Goal: Information Seeking & Learning: Learn about a topic

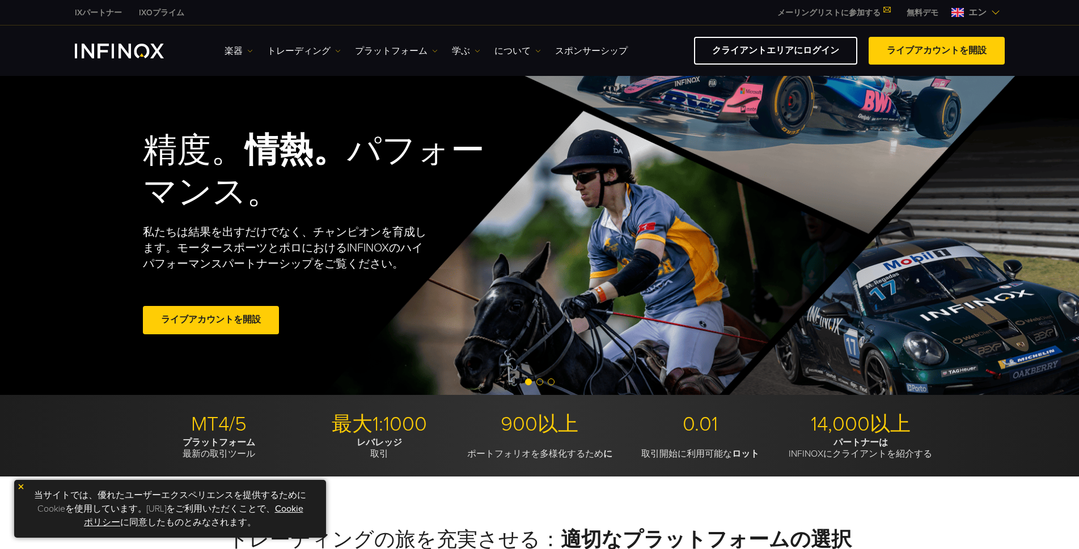
click at [17, 483] on img at bounding box center [21, 487] width 8 height 8
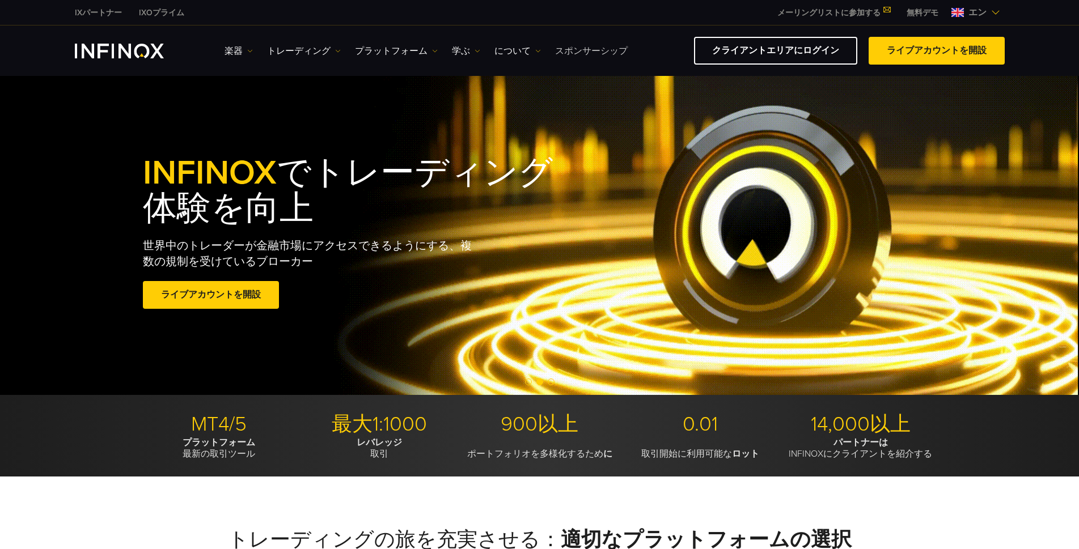
click at [568, 54] on font "スポンサーシップ" at bounding box center [591, 50] width 73 height 11
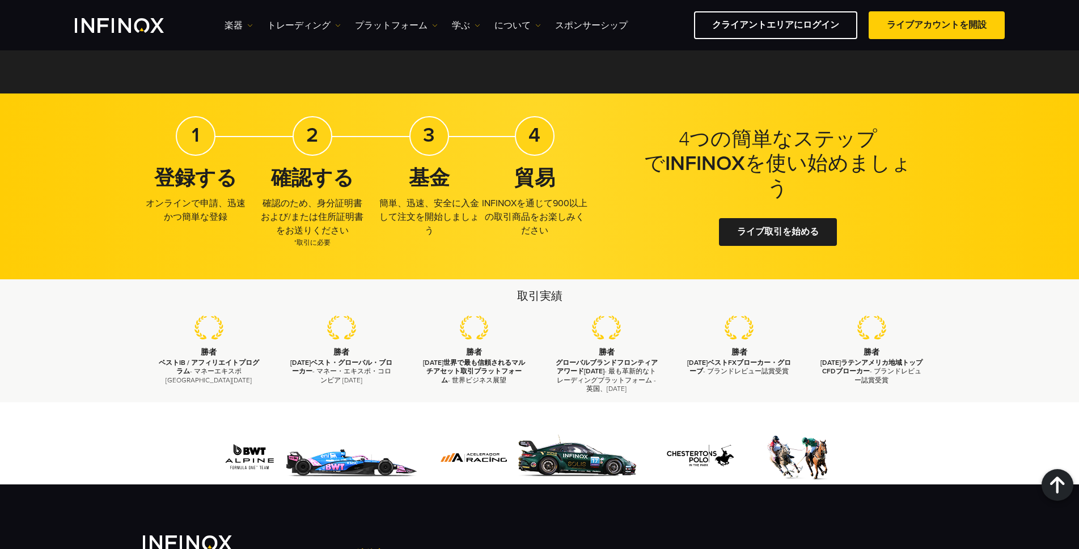
scroll to position [1701, 0]
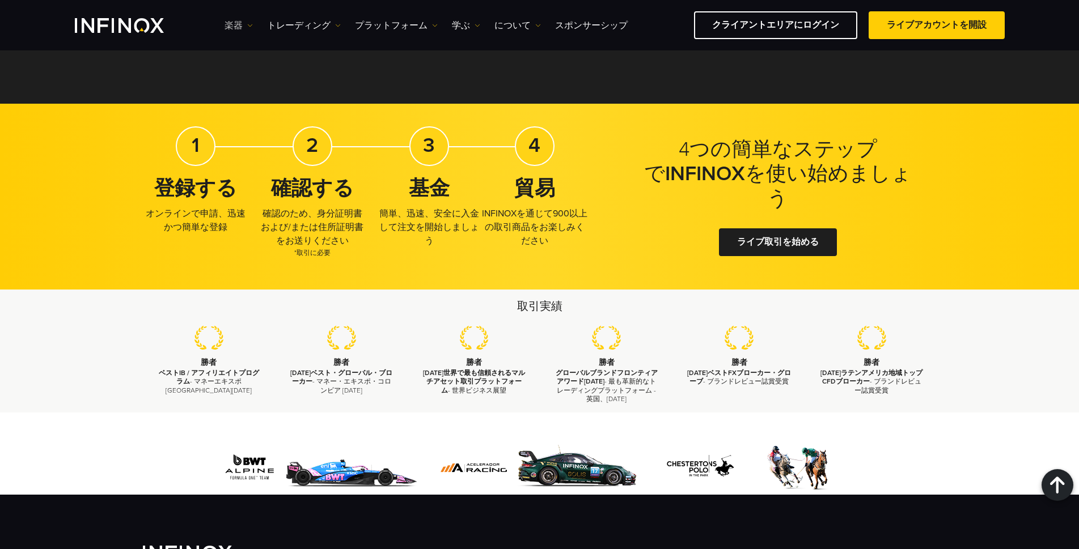
click at [239, 29] on font "楽器" at bounding box center [234, 25] width 18 height 11
click at [297, 28] on font "トレーディング" at bounding box center [299, 25] width 64 height 11
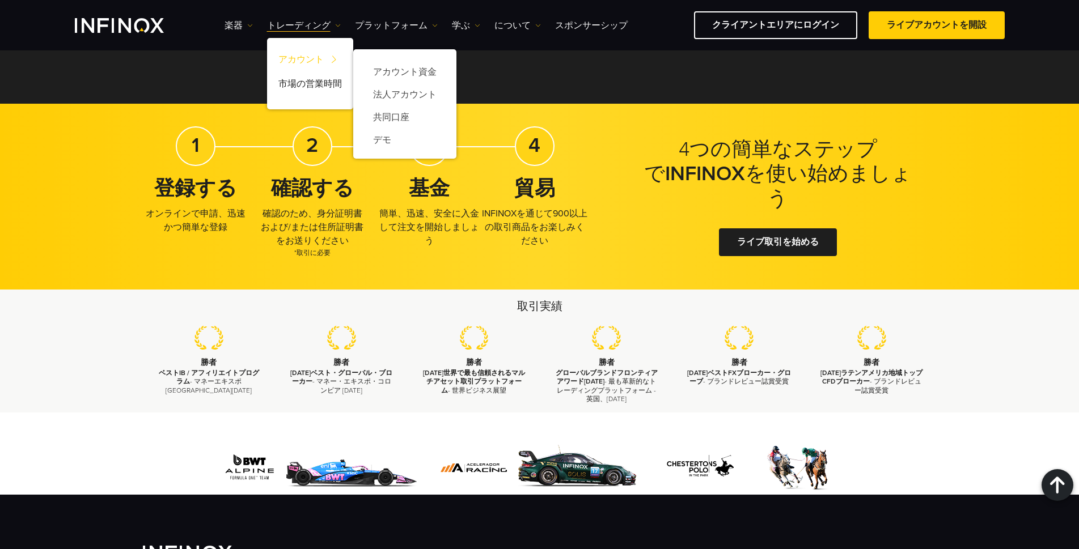
click at [293, 55] on font "アカウント" at bounding box center [300, 59] width 45 height 11
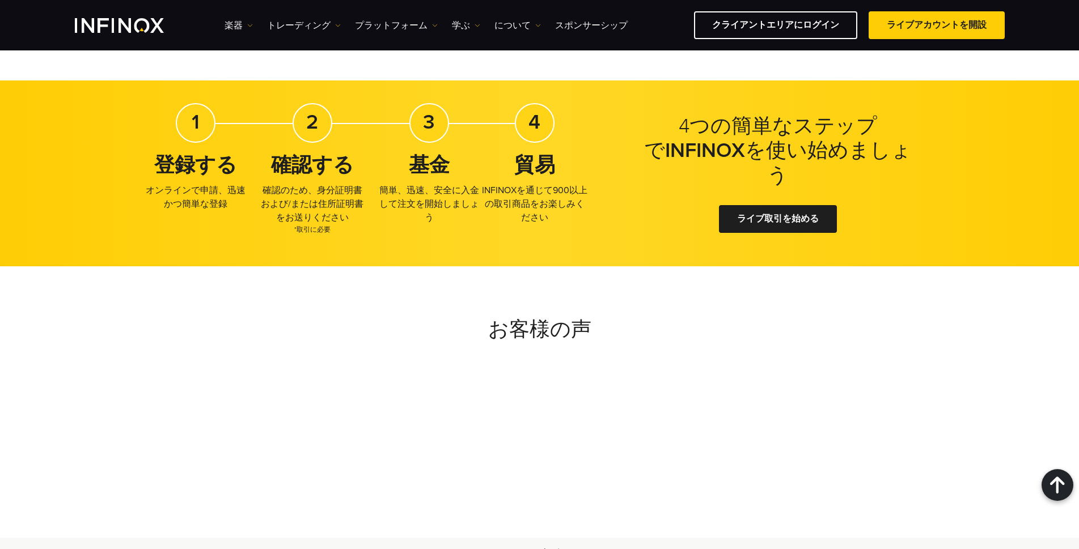
scroll to position [1644, 0]
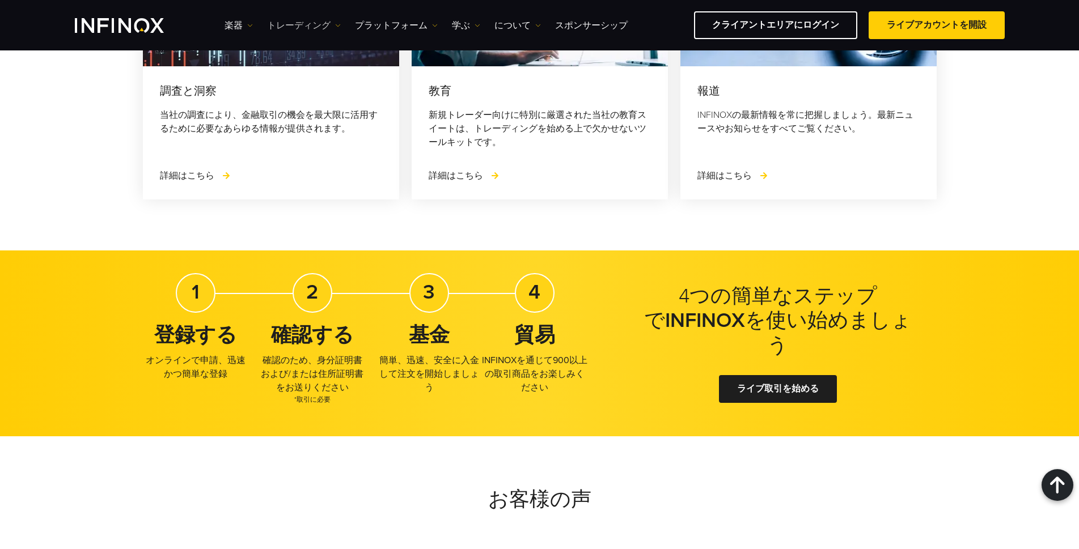
click at [295, 22] on font "トレーディング" at bounding box center [299, 25] width 64 height 11
click at [230, 23] on font "楽器" at bounding box center [234, 25] width 18 height 11
click at [249, 78] on font "製品情報" at bounding box center [254, 83] width 36 height 11
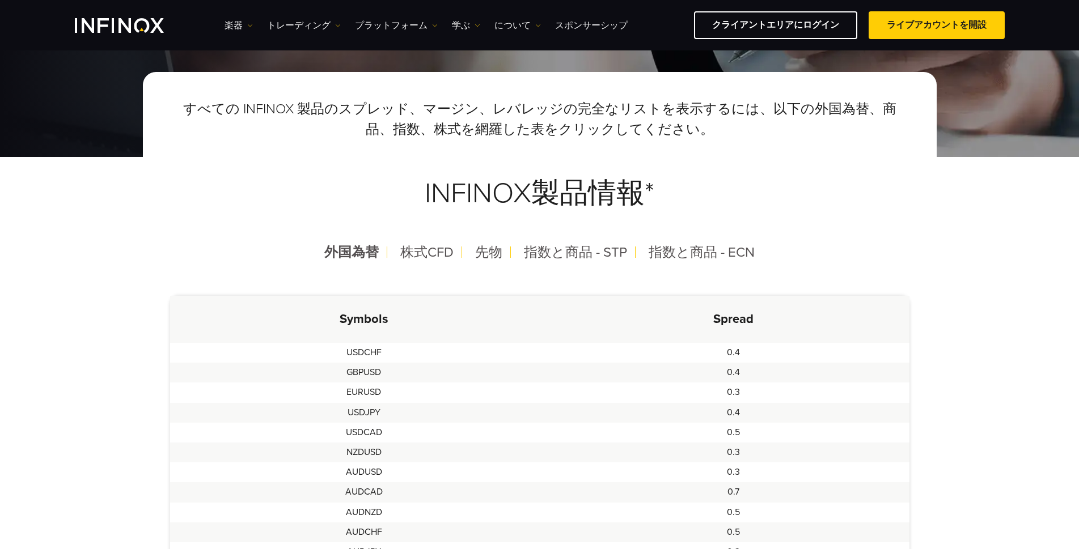
scroll to position [227, 0]
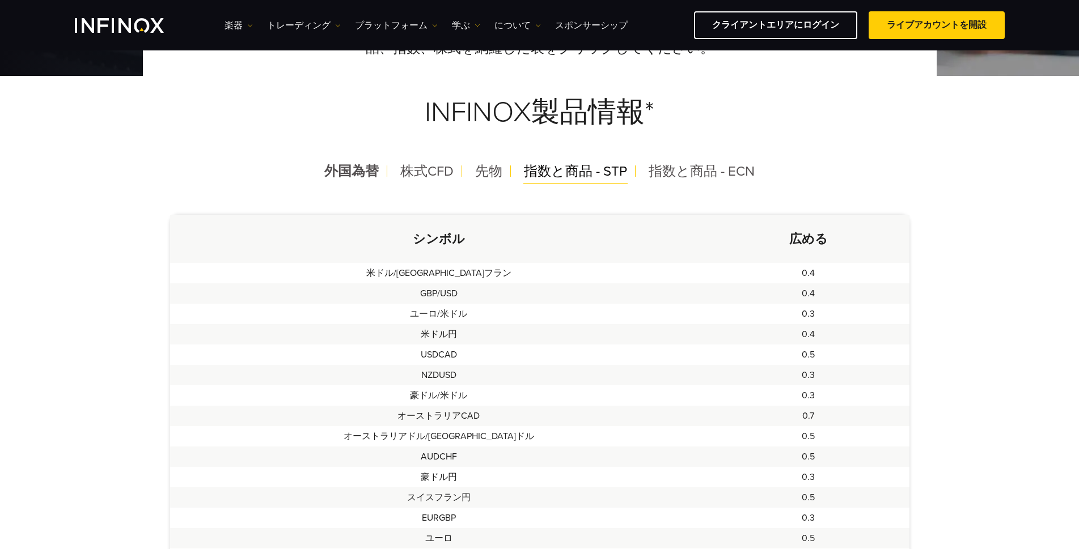
click at [547, 172] on font "指数と商品 - STP" at bounding box center [575, 171] width 103 height 16
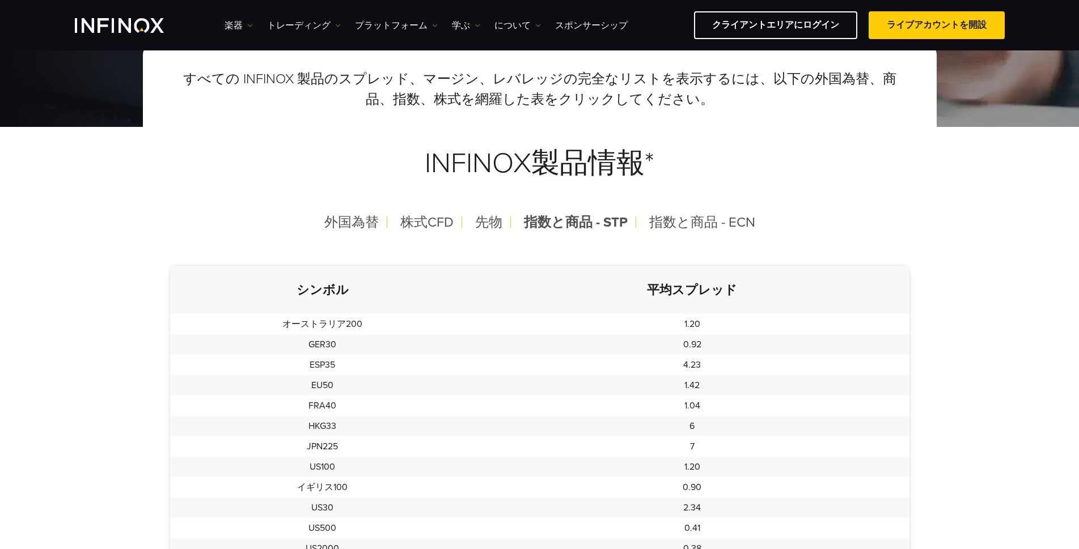
scroll to position [170, 0]
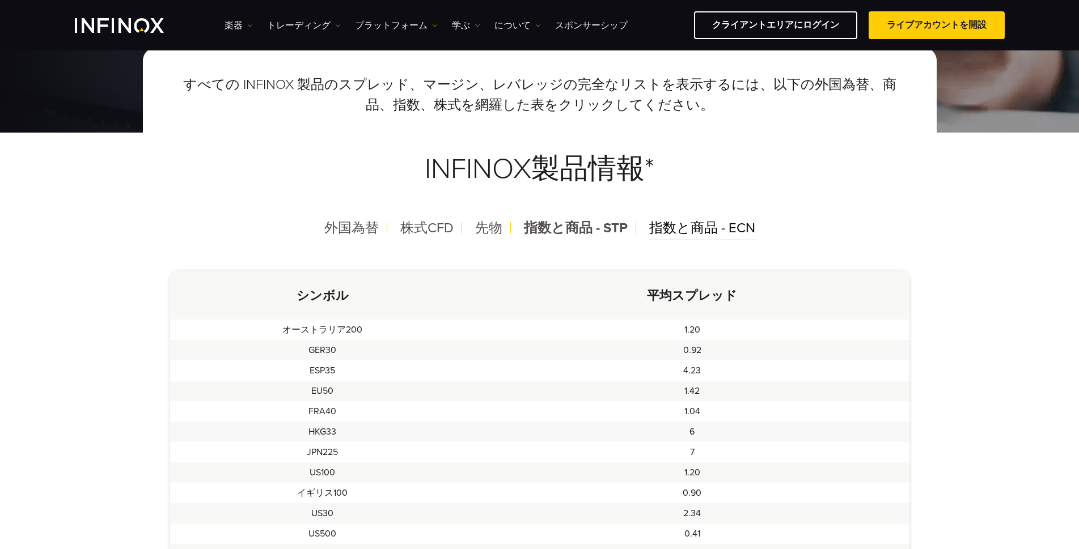
click at [690, 224] on font "指数と商品 - ECN" at bounding box center [702, 228] width 106 height 16
click at [663, 231] on font "指数と商品 - ECN" at bounding box center [702, 228] width 106 height 16
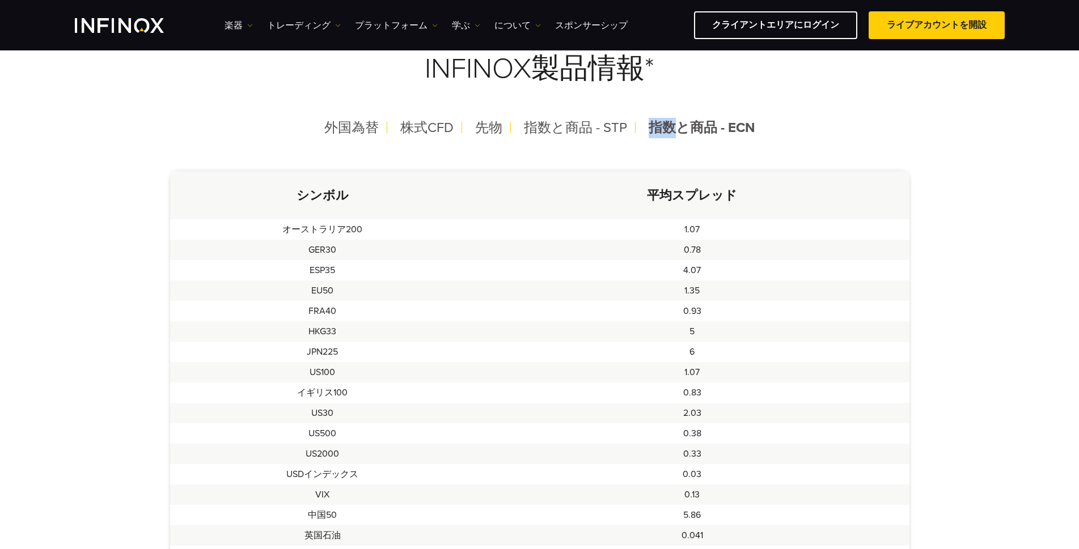
scroll to position [227, 0]
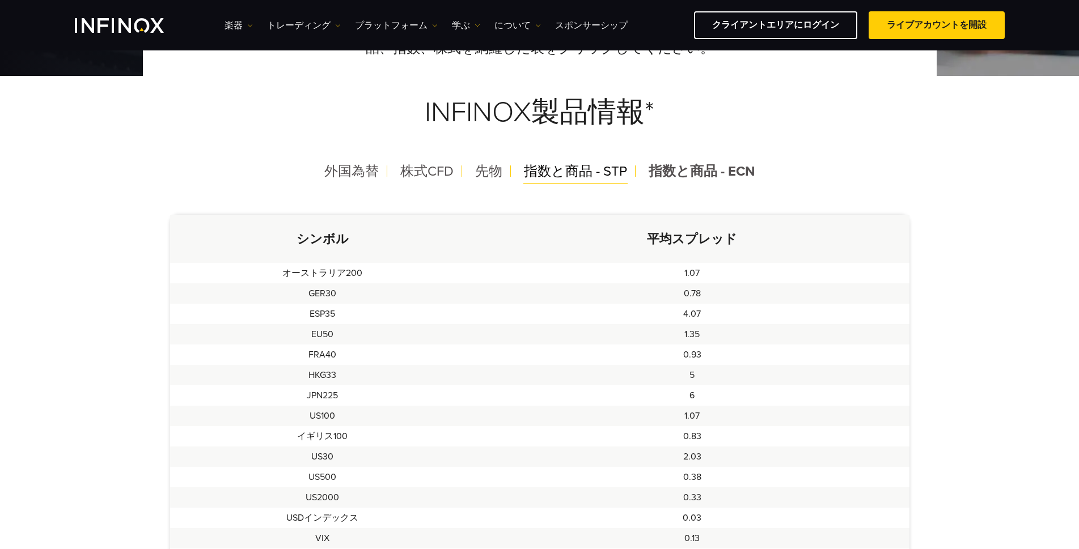
click at [571, 172] on font "指数と商品 - STP" at bounding box center [575, 171] width 103 height 16
click at [505, 171] on div "先物" at bounding box center [488, 171] width 45 height 29
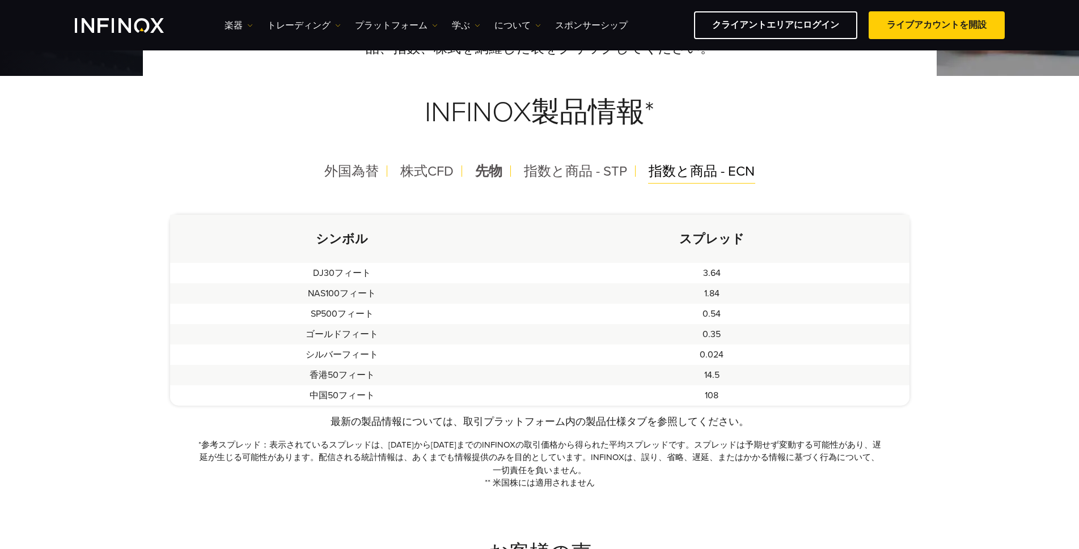
click at [690, 174] on font "指数と商品 - ECN" at bounding box center [702, 171] width 106 height 16
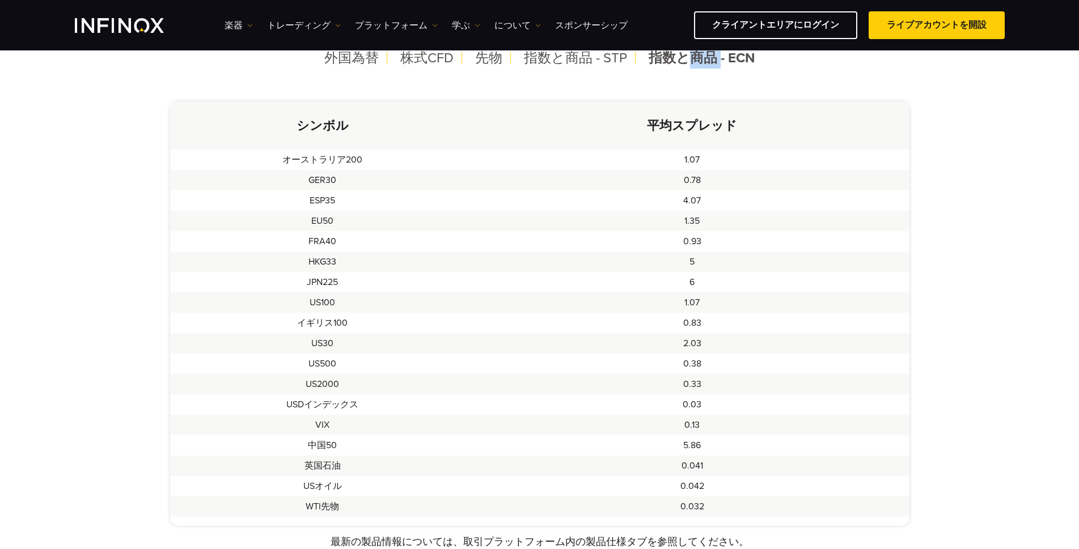
scroll to position [284, 0]
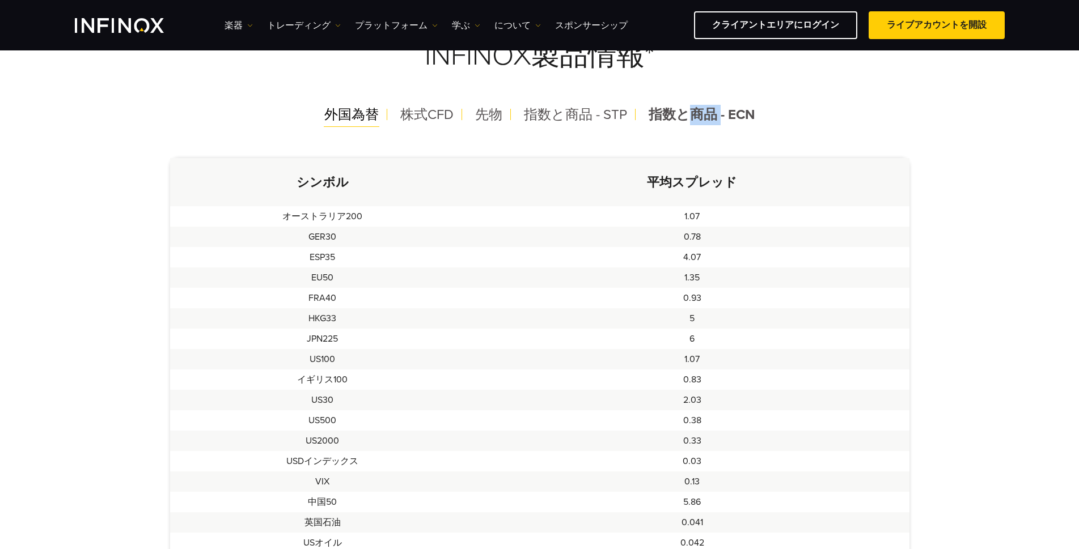
click at [358, 109] on font "外国為替" at bounding box center [351, 115] width 54 height 16
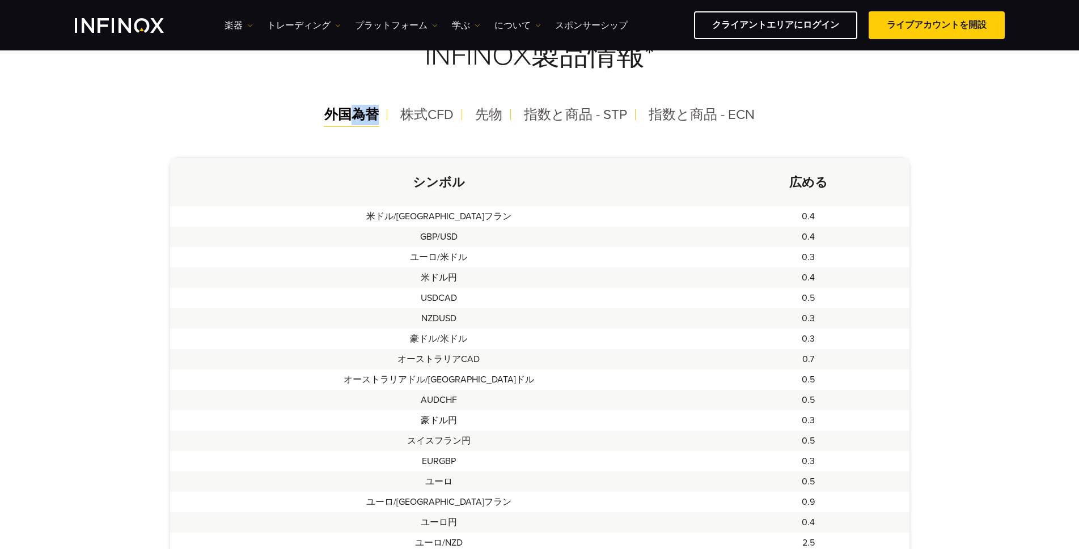
click at [358, 109] on font "外国為替" at bounding box center [351, 115] width 54 height 16
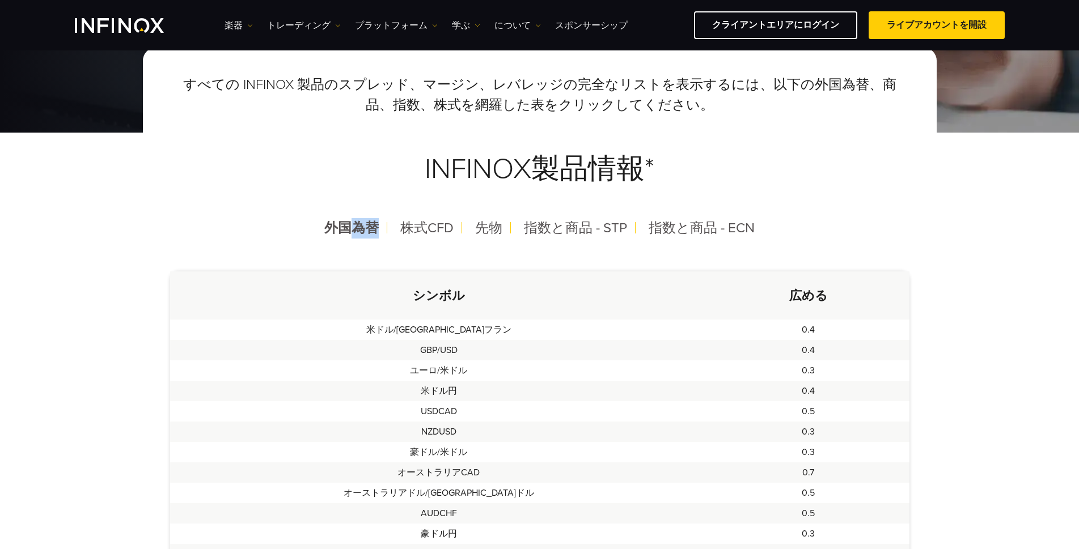
scroll to position [113, 0]
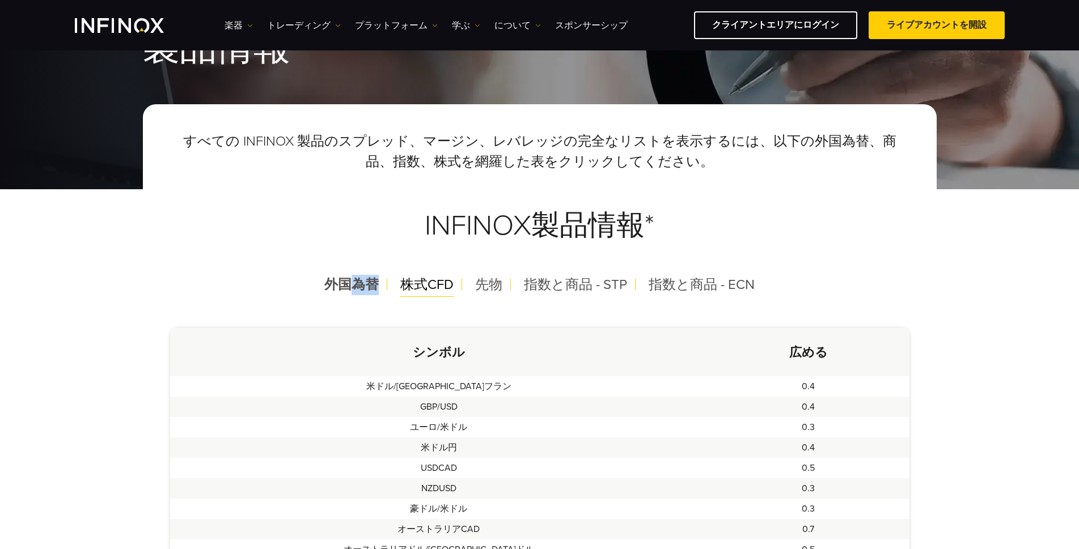
click at [428, 276] on div "株式CFD" at bounding box center [426, 284] width 71 height 29
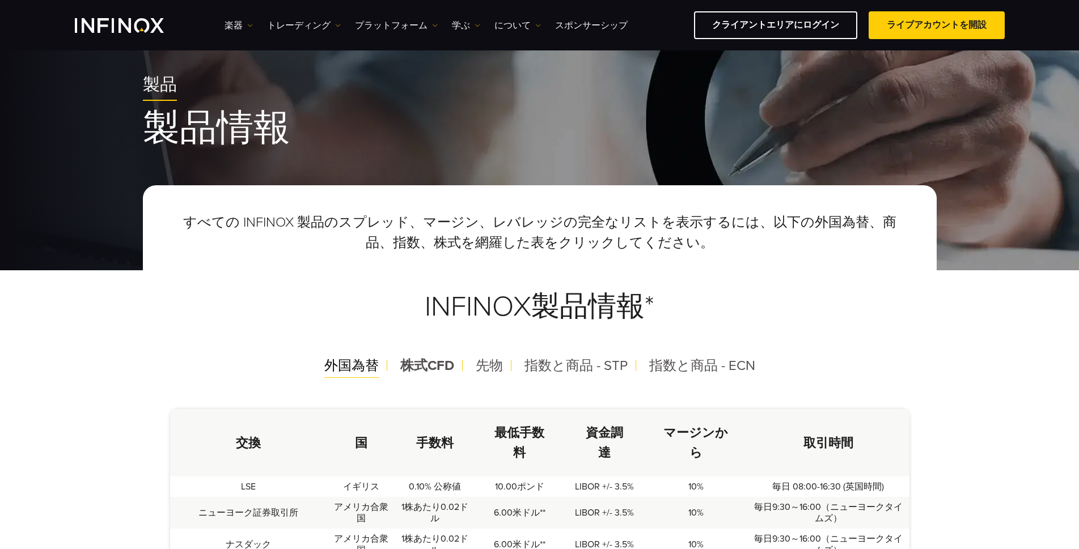
scroll to position [0, 0]
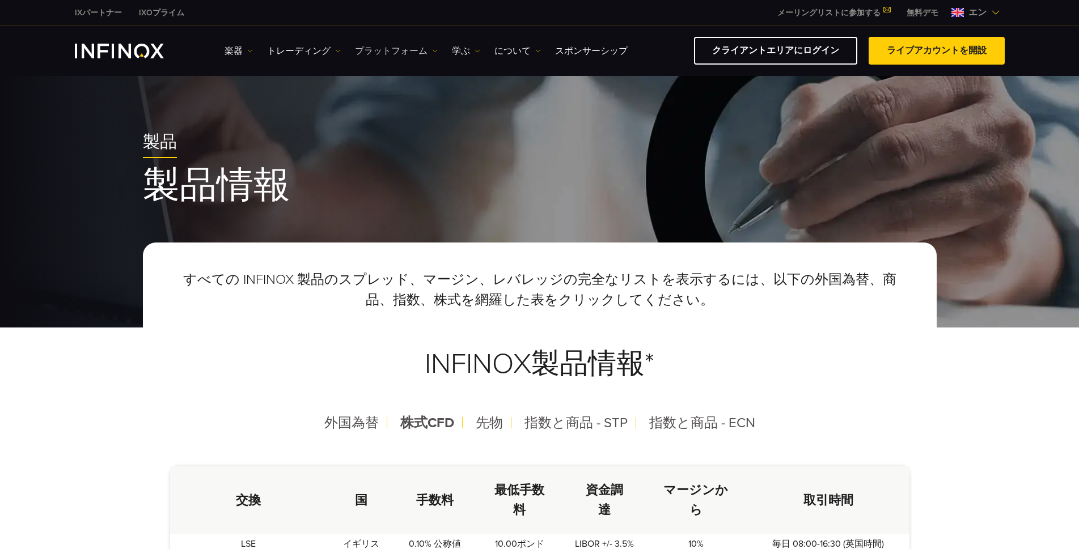
click at [378, 44] on font "プラットフォーム" at bounding box center [391, 51] width 73 height 14
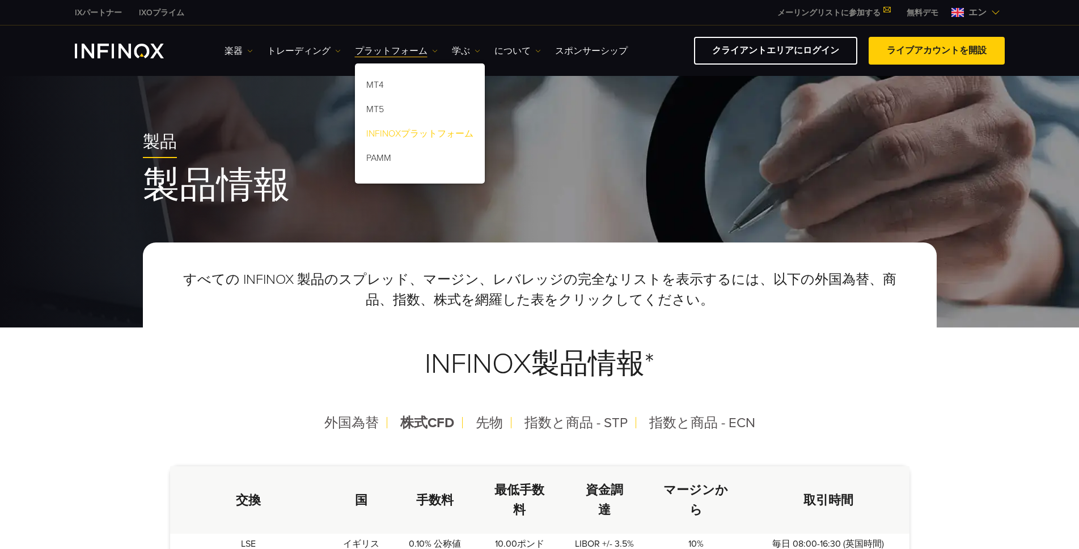
click at [393, 130] on font "INFINOXプラットフォーム" at bounding box center [419, 133] width 107 height 11
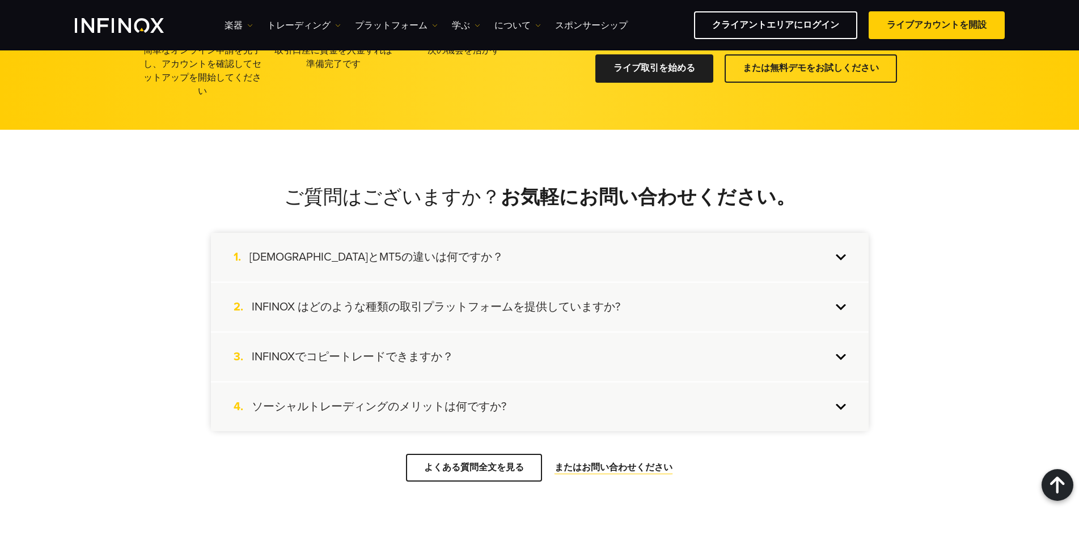
scroll to position [1928, 0]
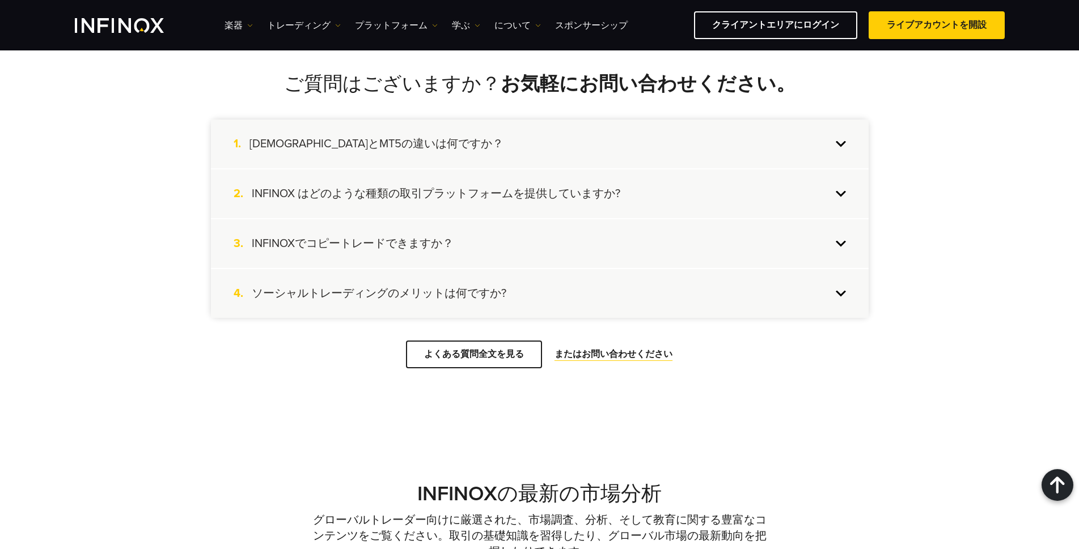
click at [328, 198] on font "INFINOX はどのような種類の取引プラットフォームを提供していますか?" at bounding box center [436, 194] width 369 height 14
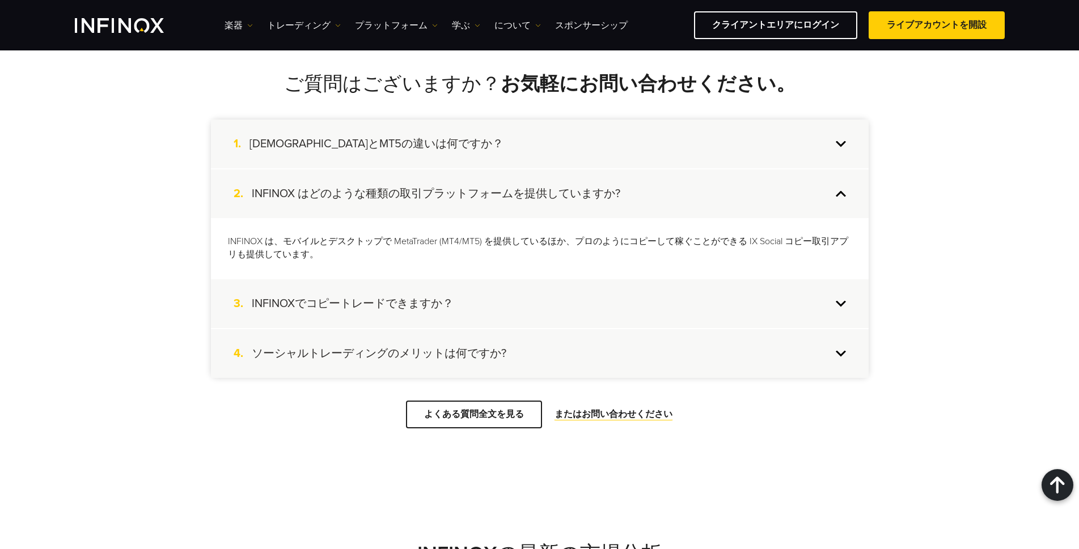
click at [288, 197] on font "INFINOX はどのような種類の取引プラットフォームを提供していますか?" at bounding box center [436, 194] width 369 height 14
click at [288, 196] on font "INFINOX はどのような種類の取引プラットフォームを提供していますか?" at bounding box center [436, 194] width 369 height 14
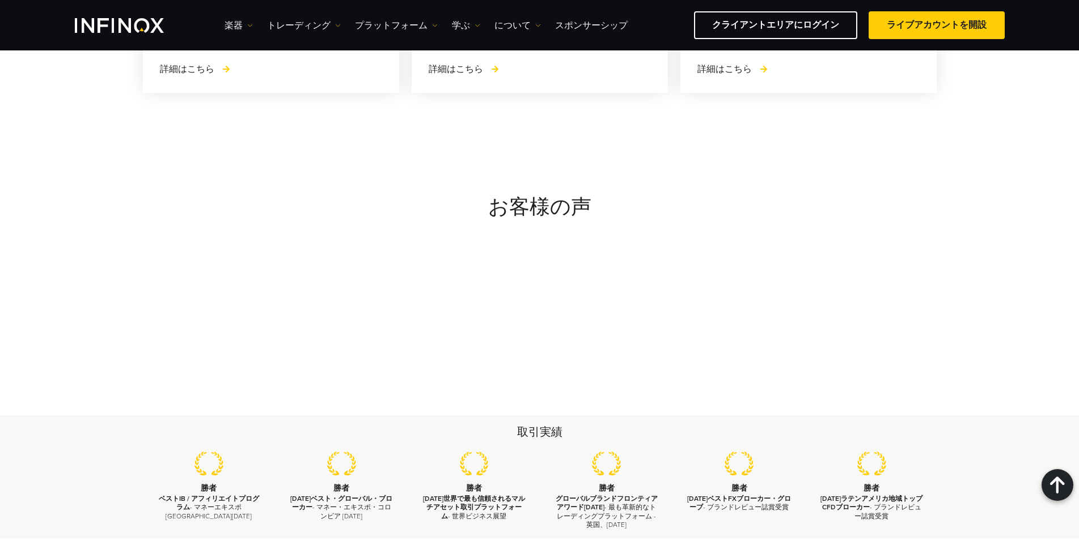
scroll to position [3062, 0]
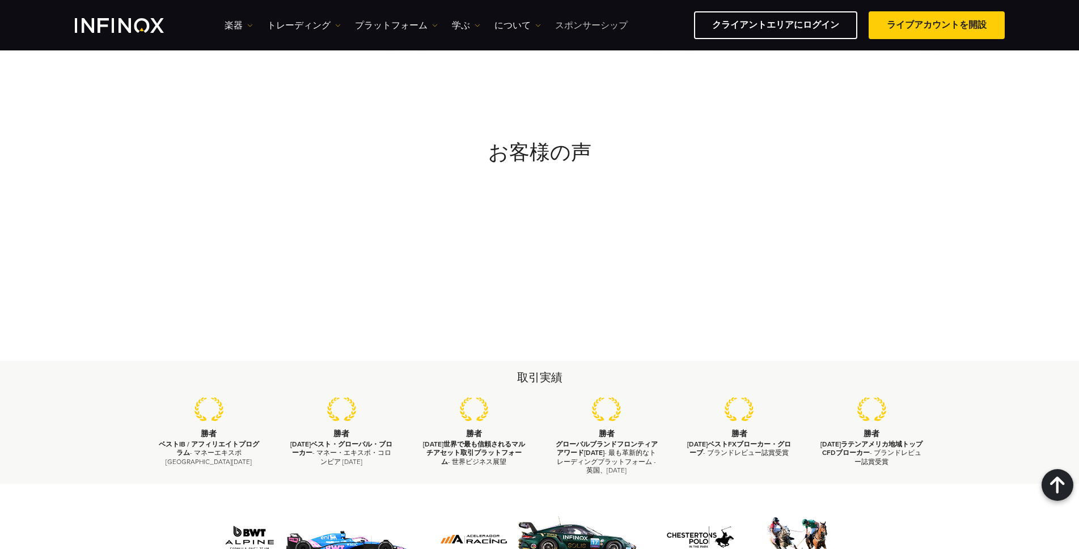
click at [577, 26] on font "スポンサーシップ" at bounding box center [591, 25] width 73 height 11
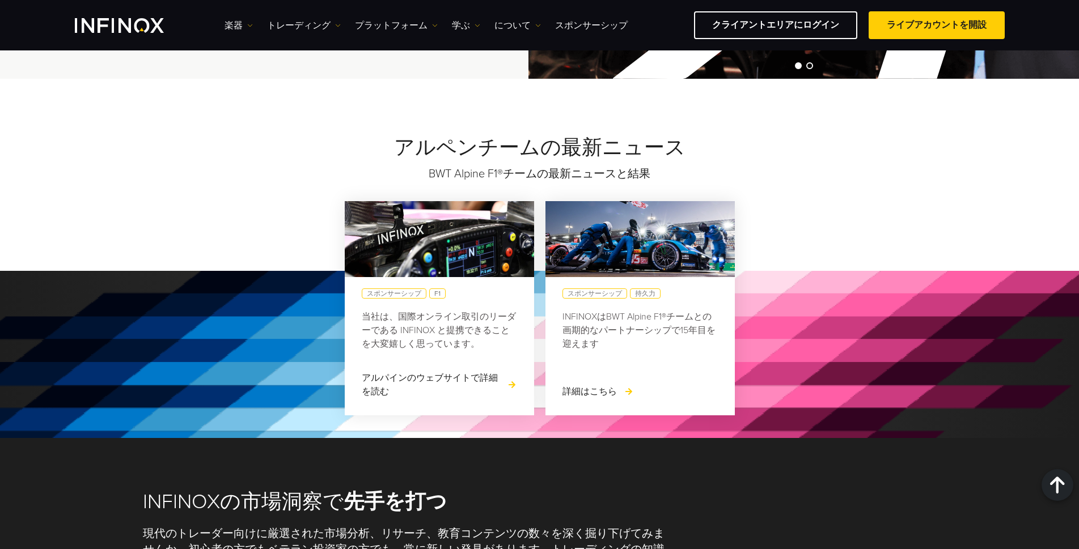
scroll to position [964, 0]
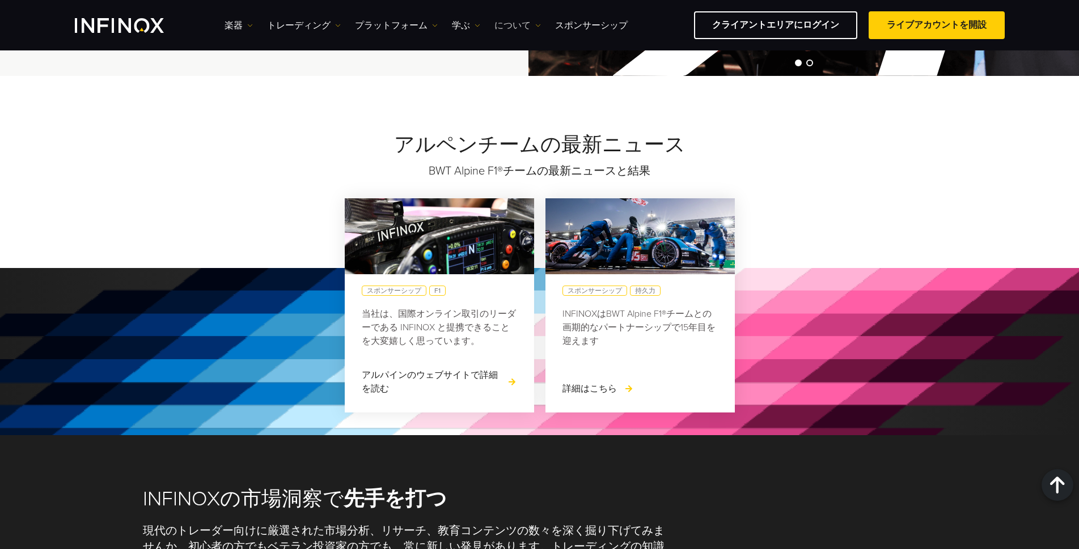
click at [497, 28] on font "について" at bounding box center [512, 25] width 36 height 11
click at [472, 28] on link "学ぶ" at bounding box center [466, 26] width 28 height 14
click at [510, 28] on font "について" at bounding box center [512, 25] width 36 height 11
click at [524, 48] on div "INFINOXについて よくある質問 お問い合わせ" at bounding box center [541, 86] width 94 height 96
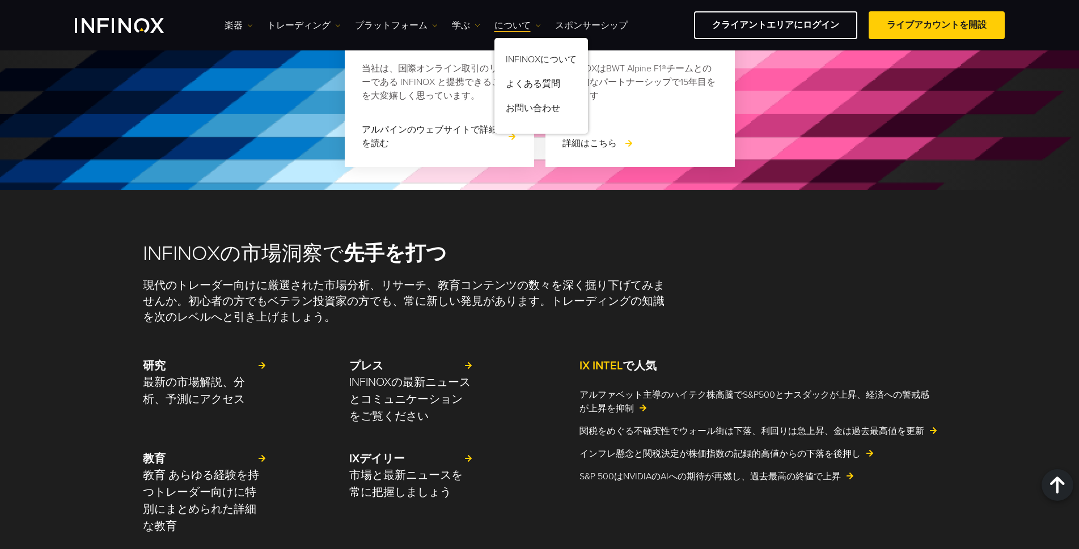
scroll to position [1304, 0]
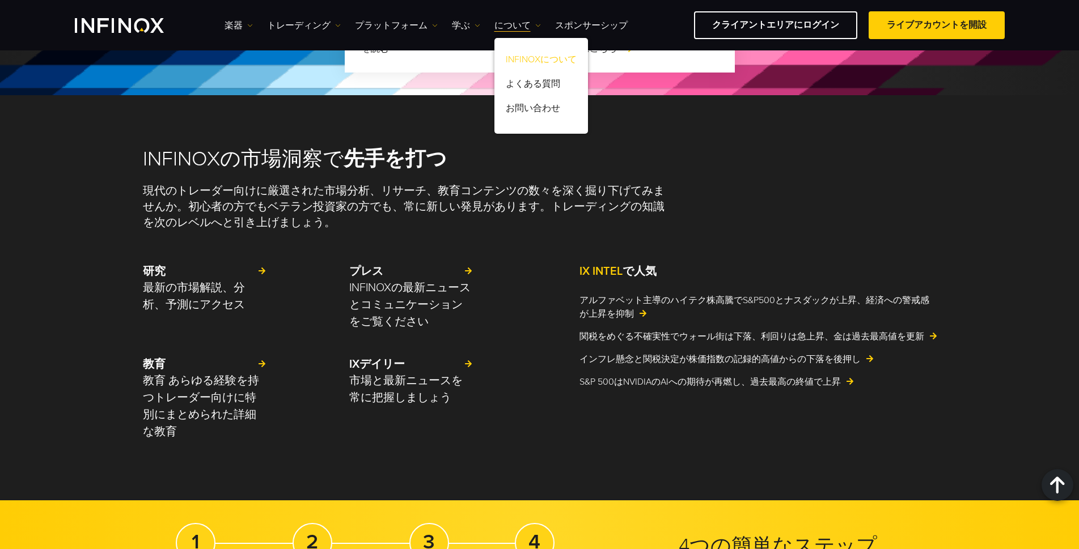
click at [526, 63] on font "INFINOXについて" at bounding box center [541, 59] width 71 height 11
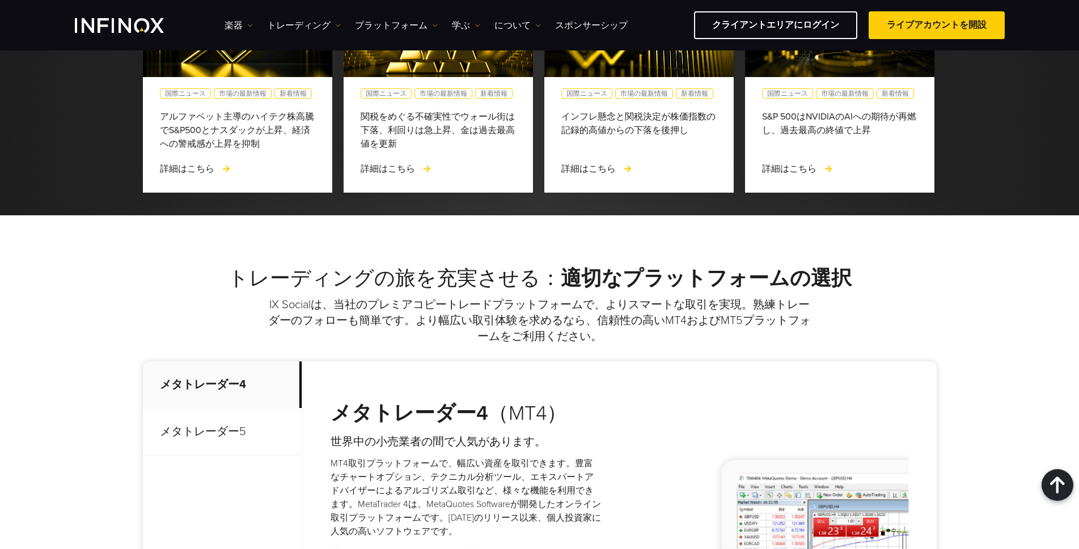
scroll to position [3289, 0]
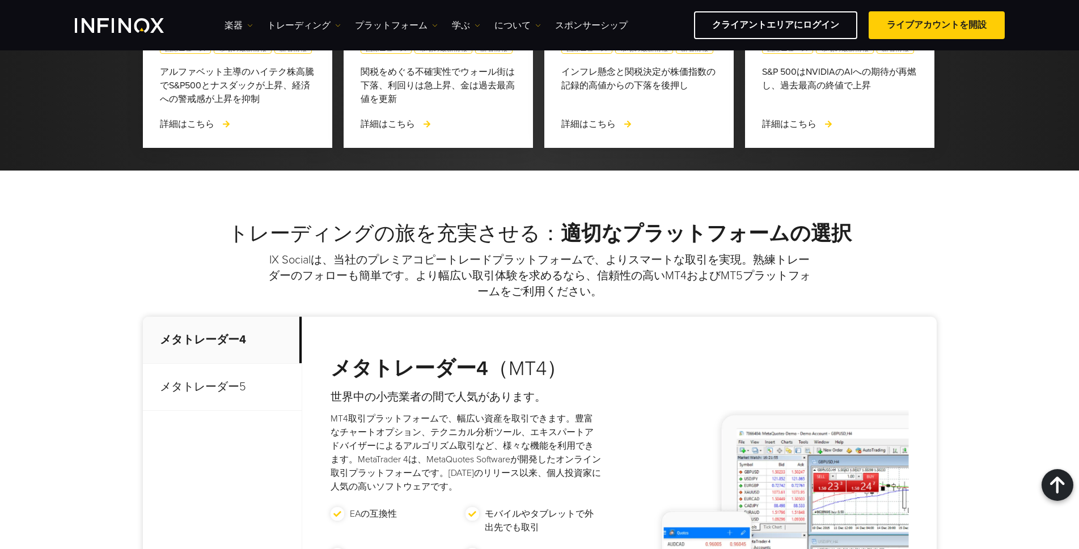
click at [129, 20] on img "INFINOXロゴ" at bounding box center [119, 25] width 89 height 15
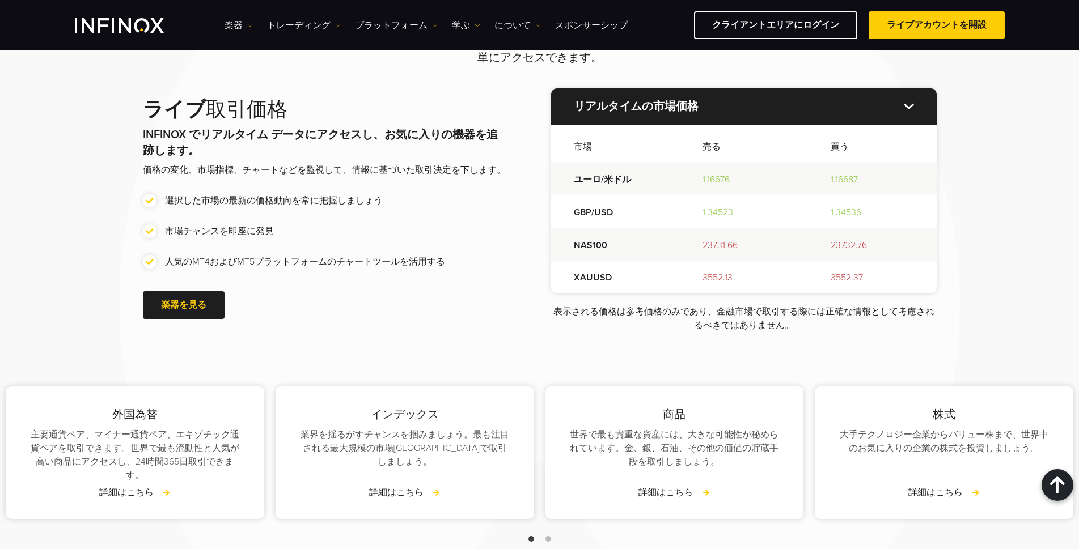
scroll to position [1474, 0]
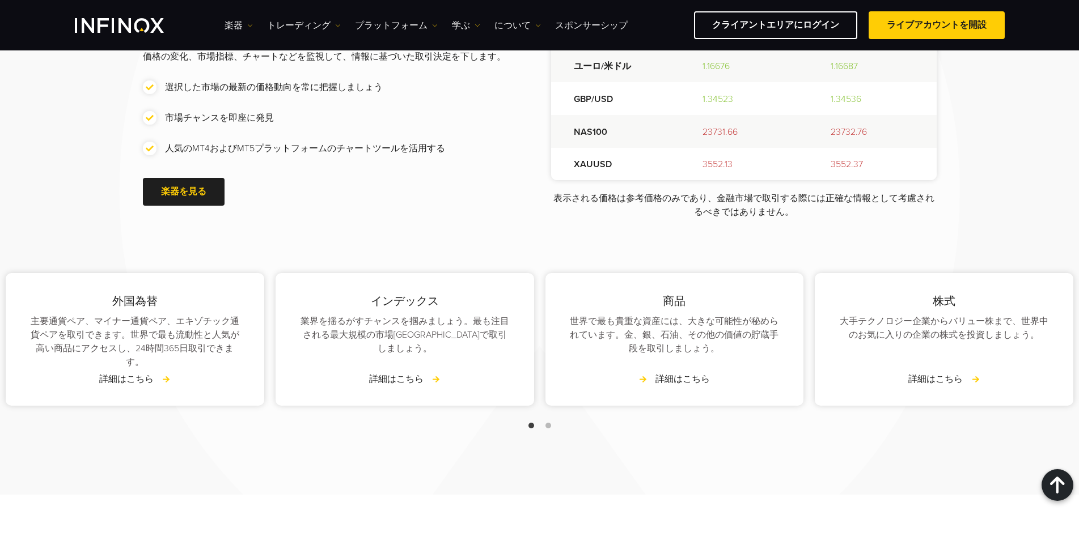
click at [689, 377] on font "詳細はこちら" at bounding box center [682, 379] width 54 height 11
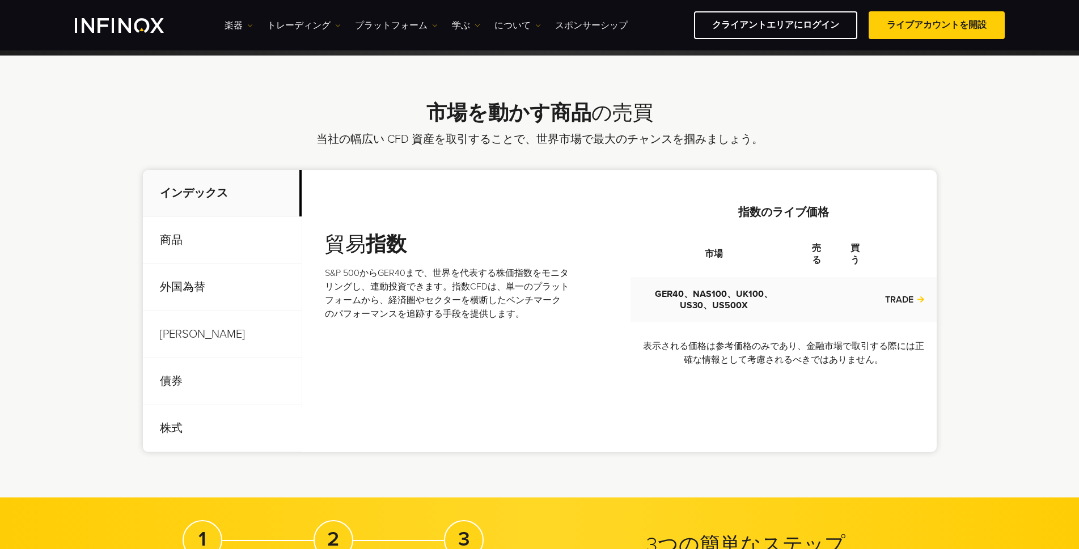
scroll to position [340, 0]
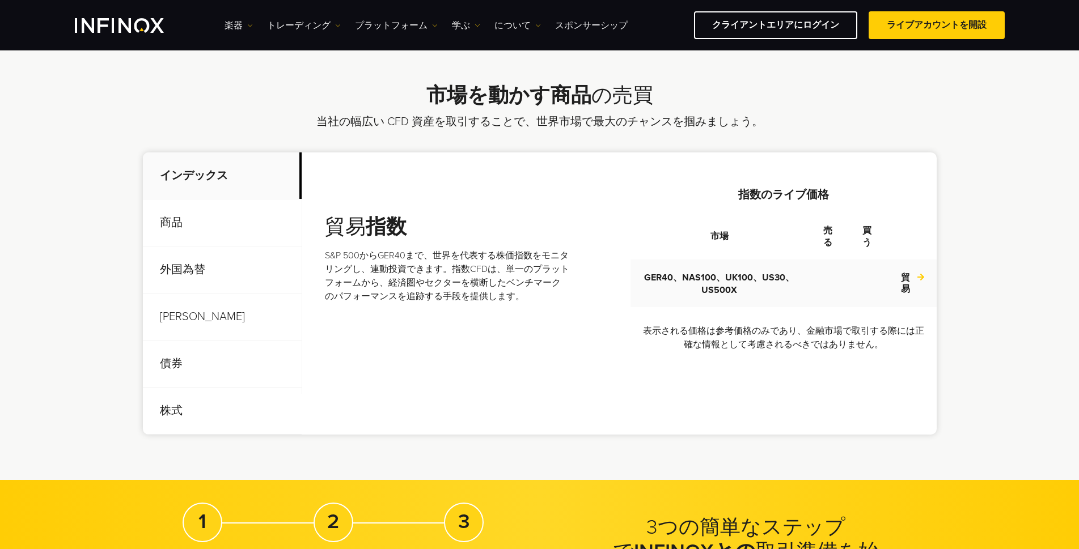
click at [170, 230] on p "商品" at bounding box center [222, 223] width 159 height 47
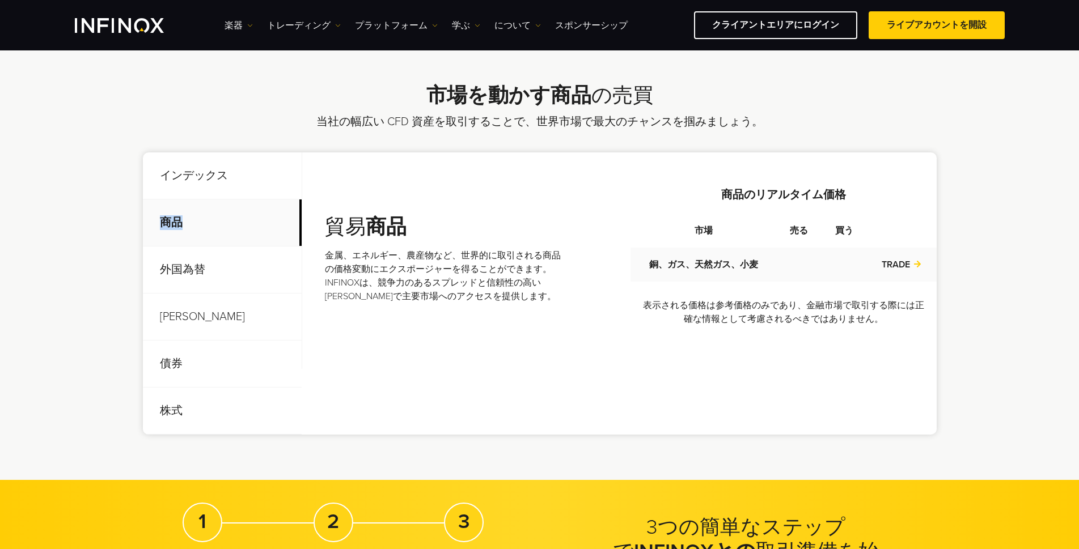
click at [170, 230] on p "商品" at bounding box center [222, 223] width 159 height 47
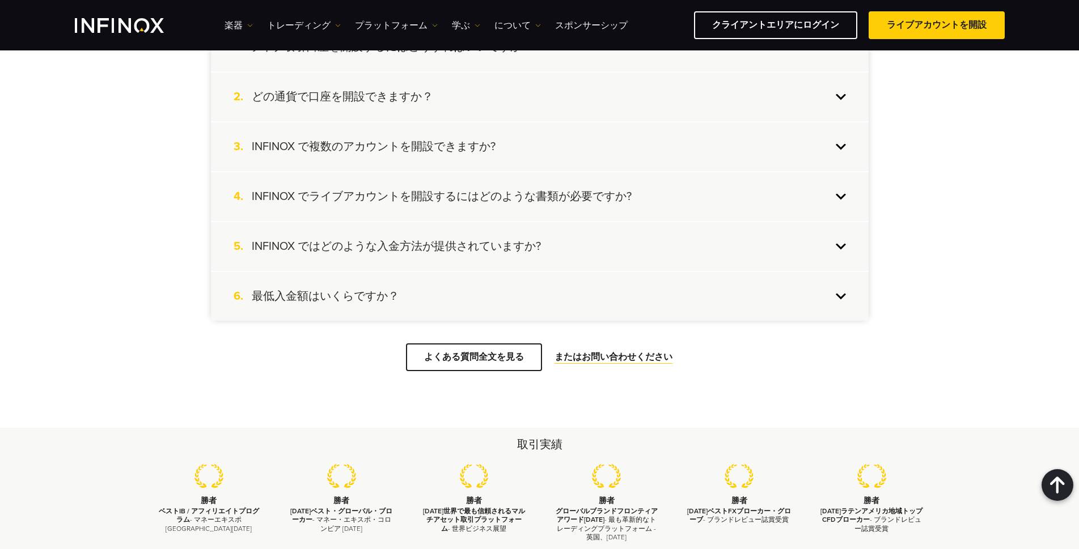
scroll to position [1077, 0]
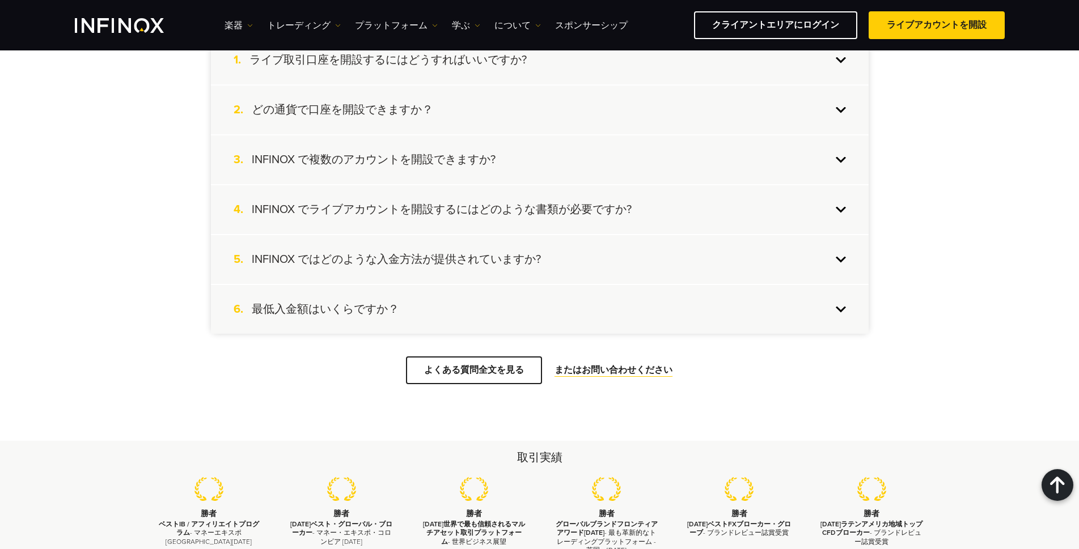
click at [301, 111] on font "どの通貨で口座を開設できますか？" at bounding box center [342, 110] width 181 height 14
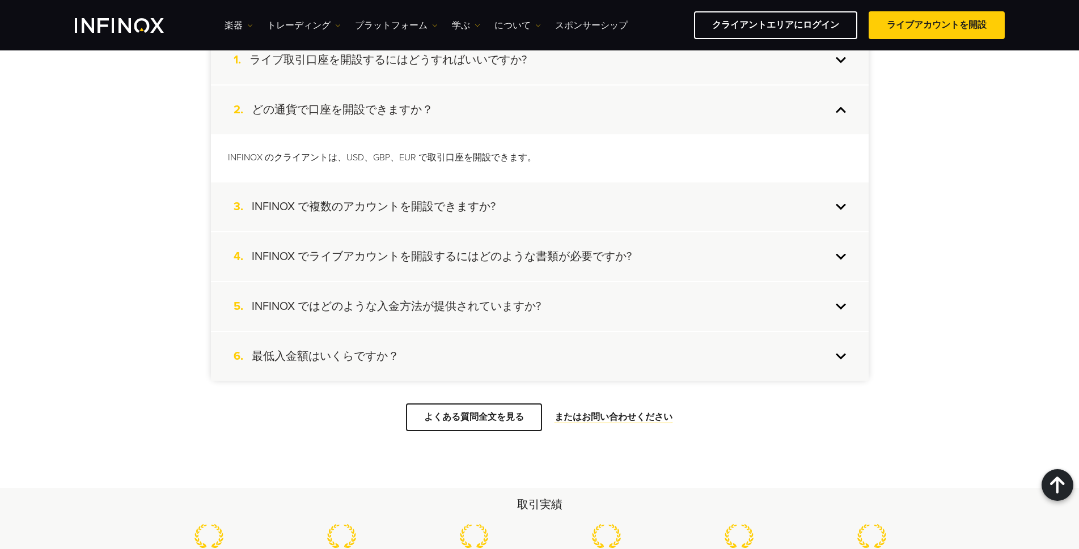
drag, startPoint x: 152, startPoint y: 147, endPoint x: 135, endPoint y: 238, distance: 92.3
click at [303, 357] on font "最低入金額はいくらですか？" at bounding box center [325, 357] width 147 height 14
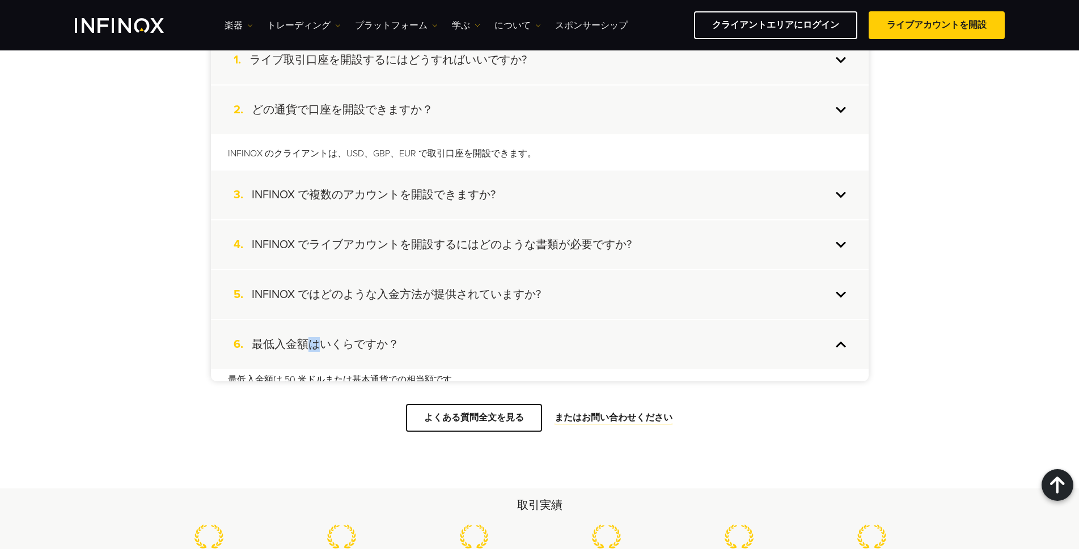
click at [303, 357] on div "6. 最低入金額はいくらですか？" at bounding box center [540, 344] width 658 height 49
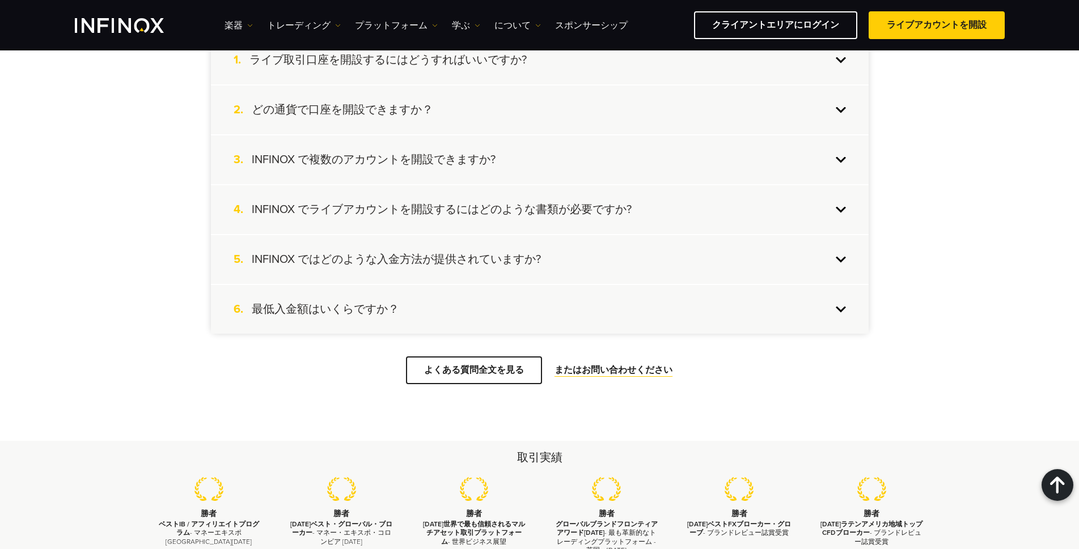
click at [275, 304] on font "最低入金額はいくらですか？" at bounding box center [325, 310] width 147 height 14
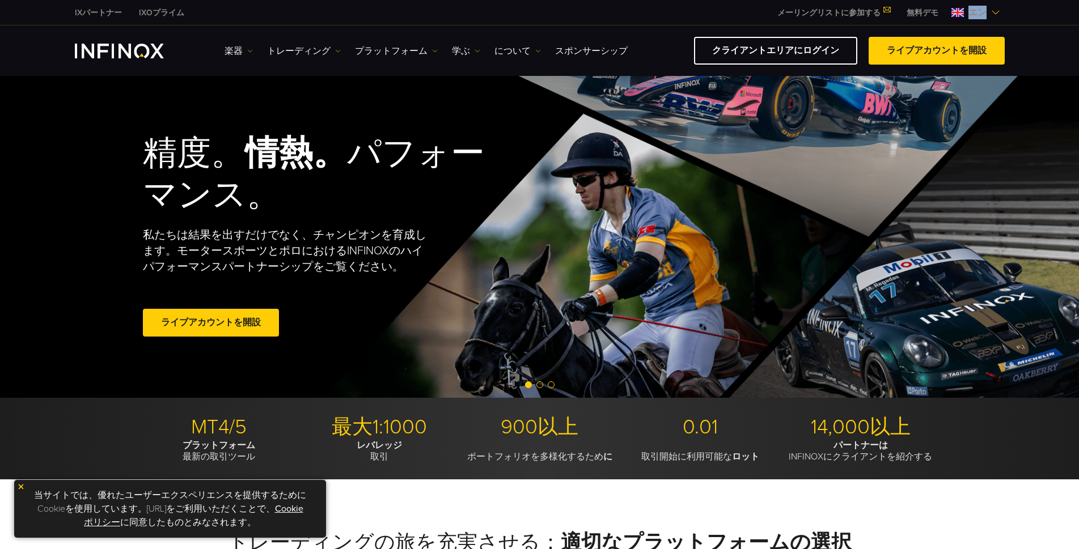
click at [965, 11] on span "エン" at bounding box center [977, 13] width 27 height 14
click at [298, 45] on font "トレーディング" at bounding box center [299, 50] width 64 height 11
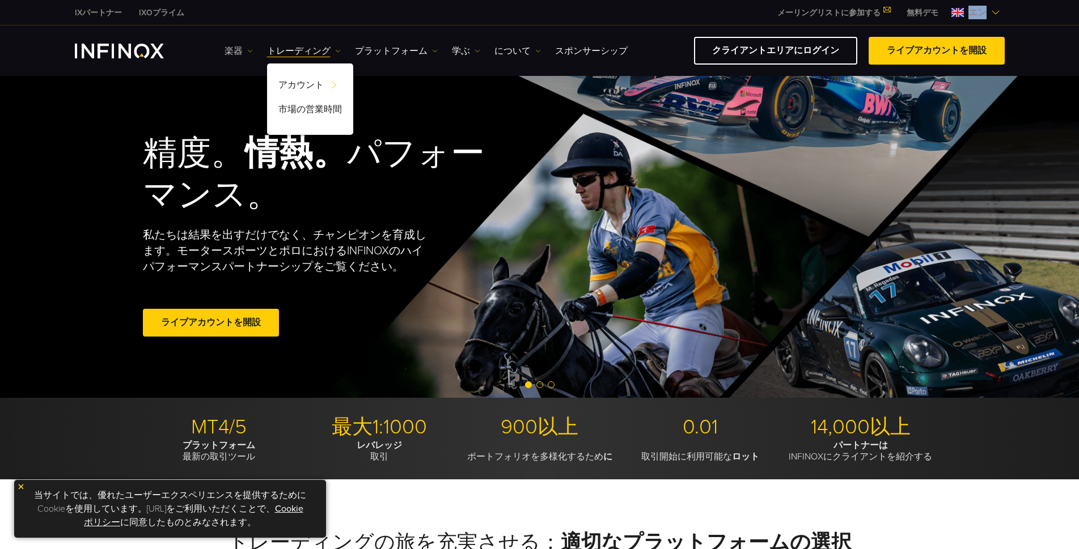
click at [237, 50] on font "楽器" at bounding box center [234, 50] width 18 height 11
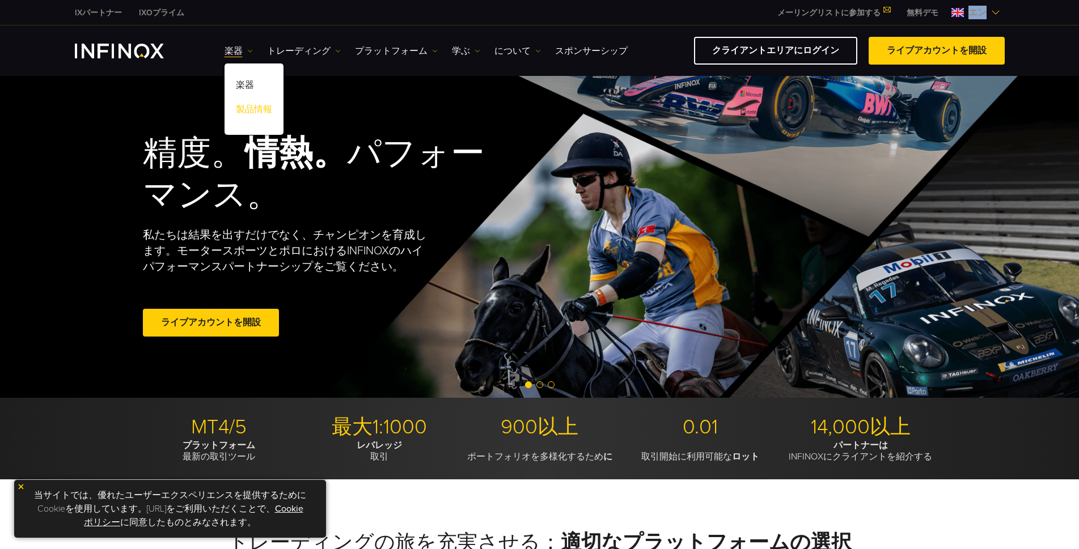
click at [246, 108] on font "製品情報" at bounding box center [254, 109] width 36 height 11
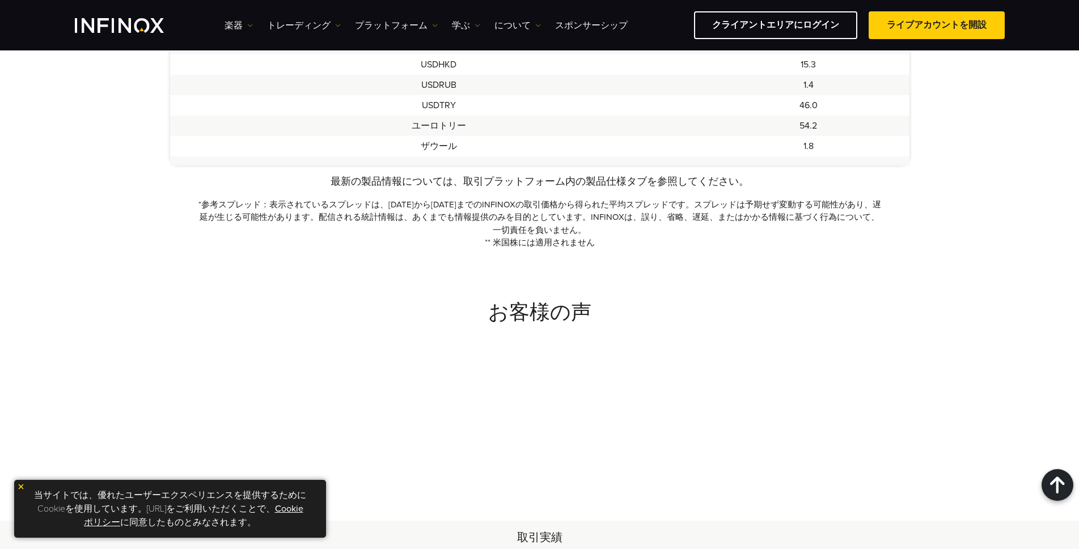
scroll to position [1191, 0]
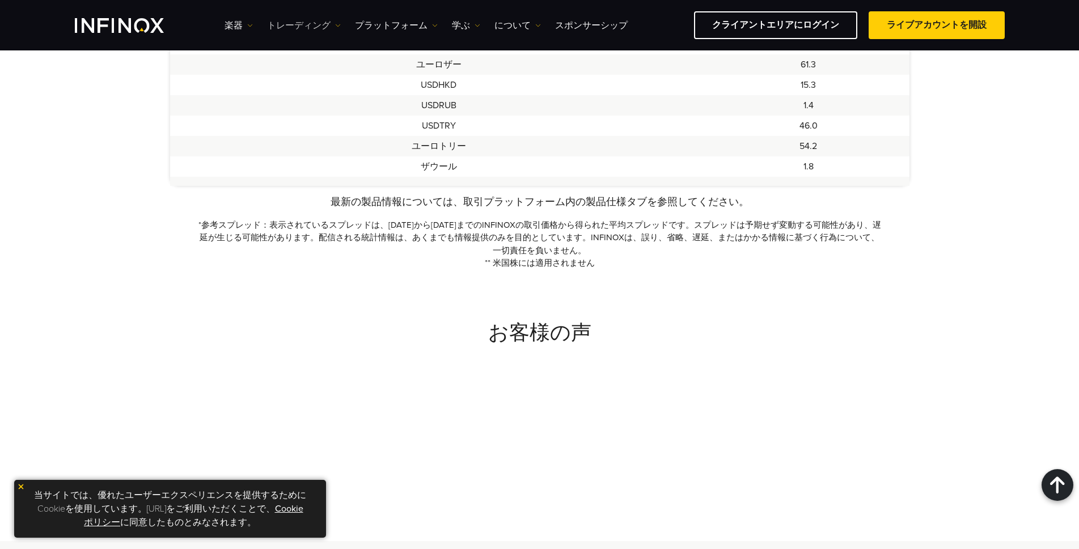
click at [291, 24] on font "トレーディング" at bounding box center [299, 25] width 64 height 11
click at [292, 78] on font "市場の営業時間" at bounding box center [310, 83] width 64 height 11
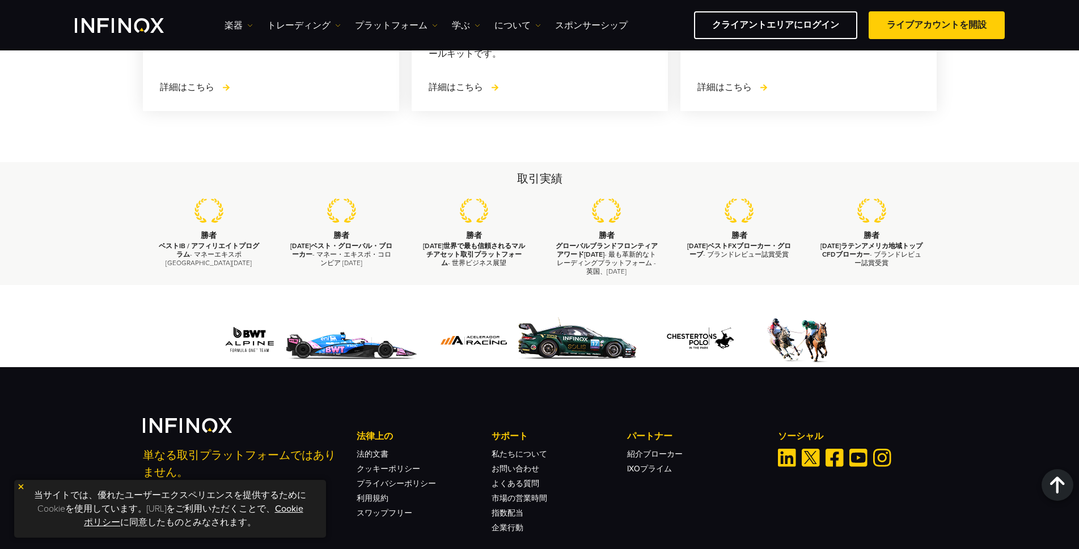
scroll to position [2171, 0]
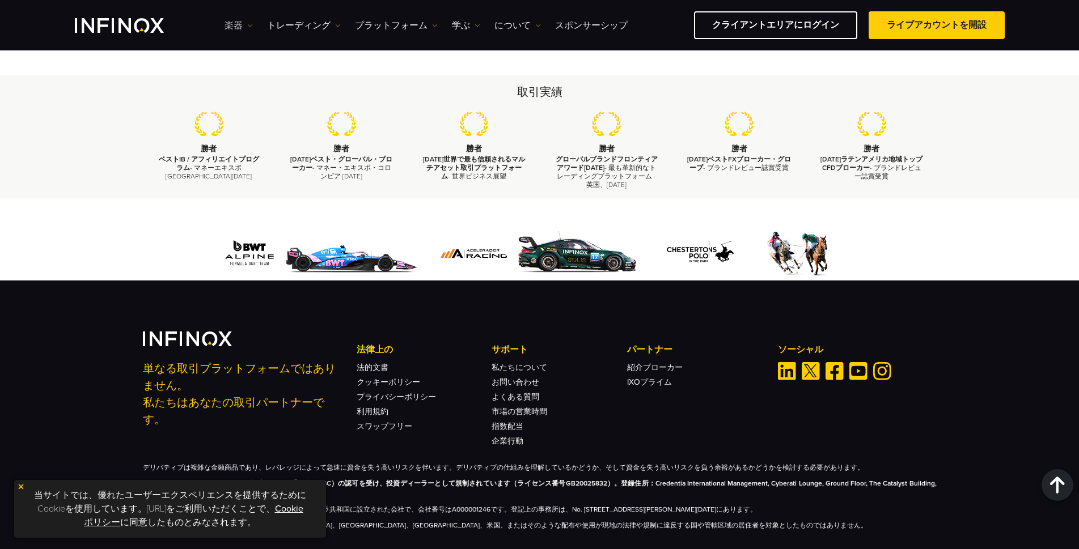
click at [239, 28] on font "楽器" at bounding box center [234, 25] width 18 height 11
click at [246, 60] on font "楽器" at bounding box center [245, 59] width 18 height 11
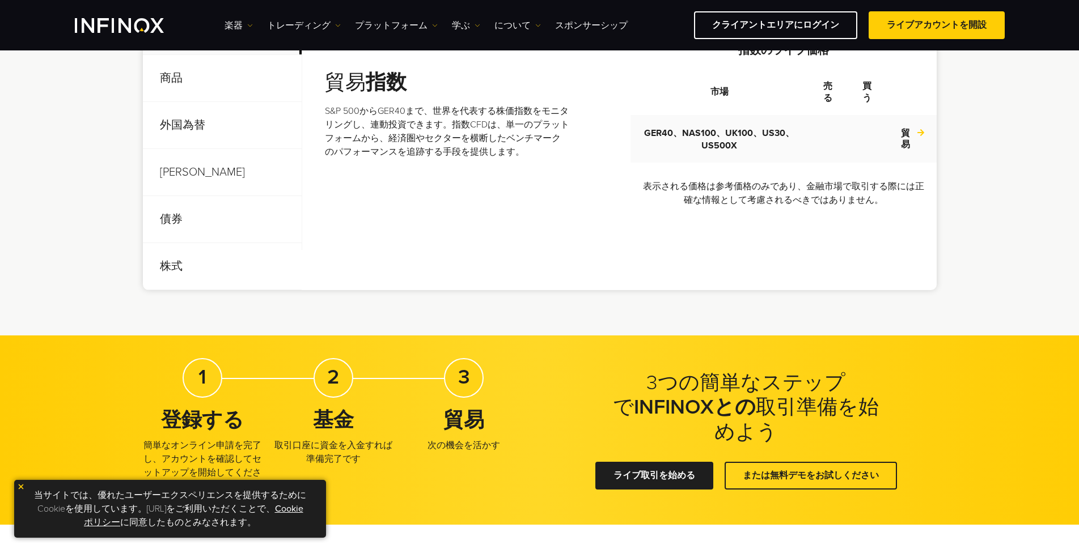
scroll to position [465, 0]
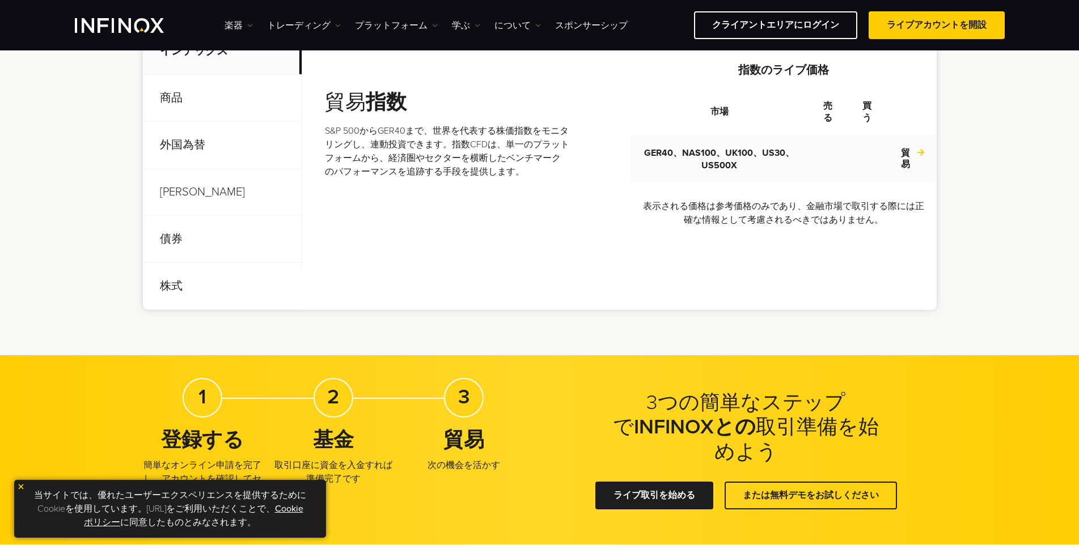
click at [168, 143] on font "外国為替" at bounding box center [182, 145] width 45 height 14
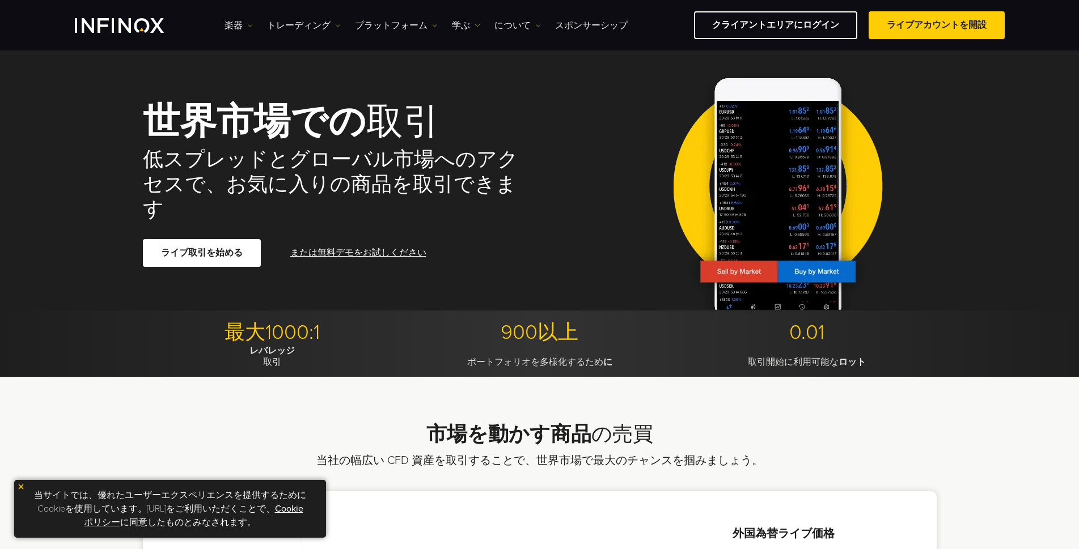
scroll to position [0, 0]
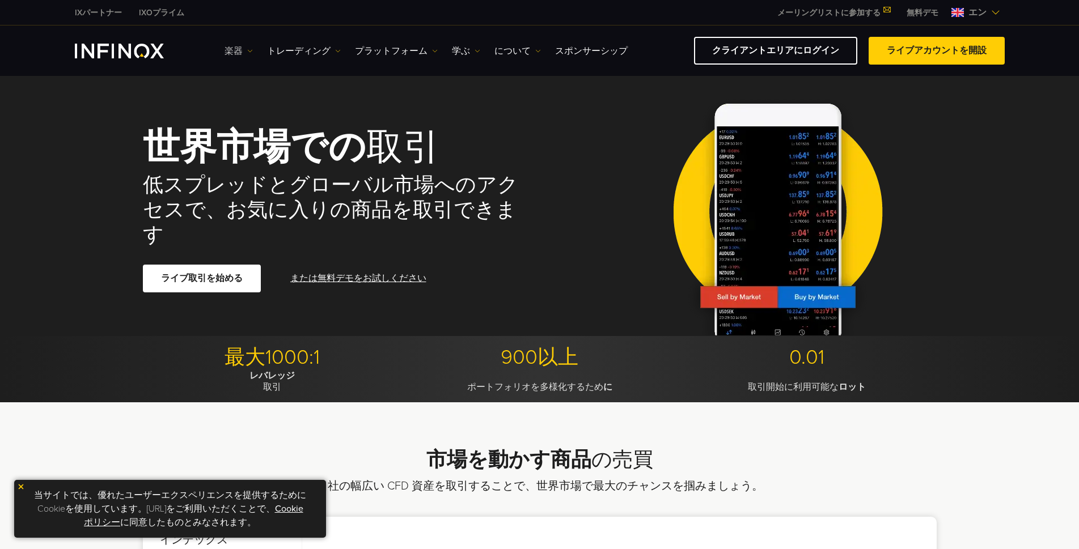
click at [229, 50] on font "楽器" at bounding box center [234, 50] width 18 height 11
click at [254, 108] on font "製品情報" at bounding box center [254, 109] width 36 height 11
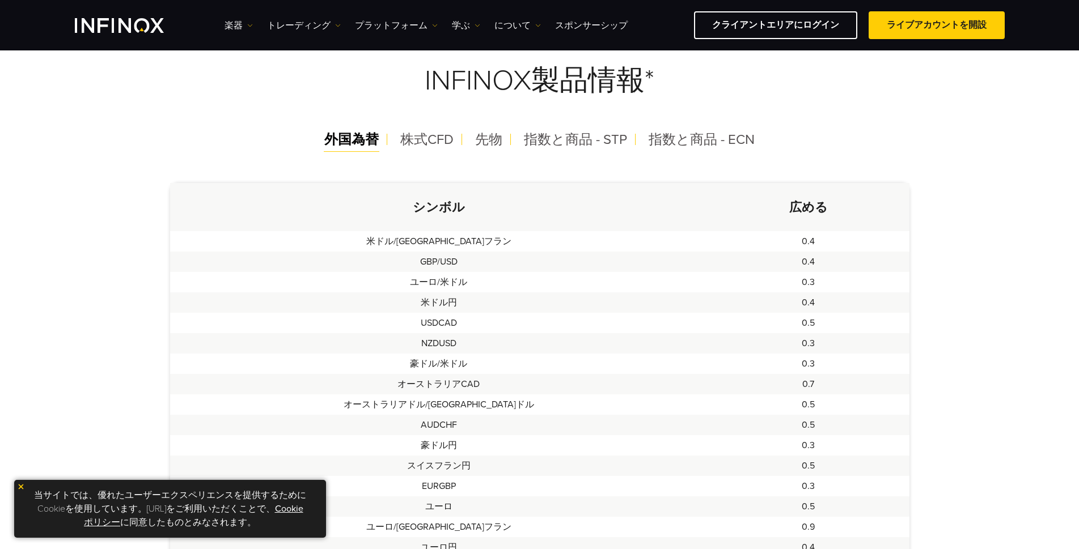
click at [347, 140] on font "外国為替" at bounding box center [351, 140] width 54 height 16
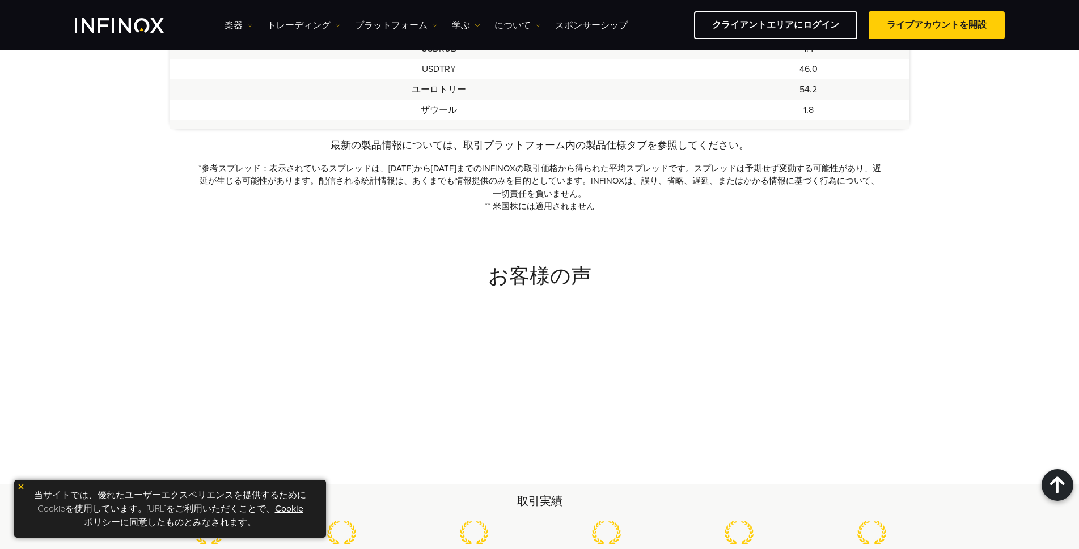
scroll to position [1304, 0]
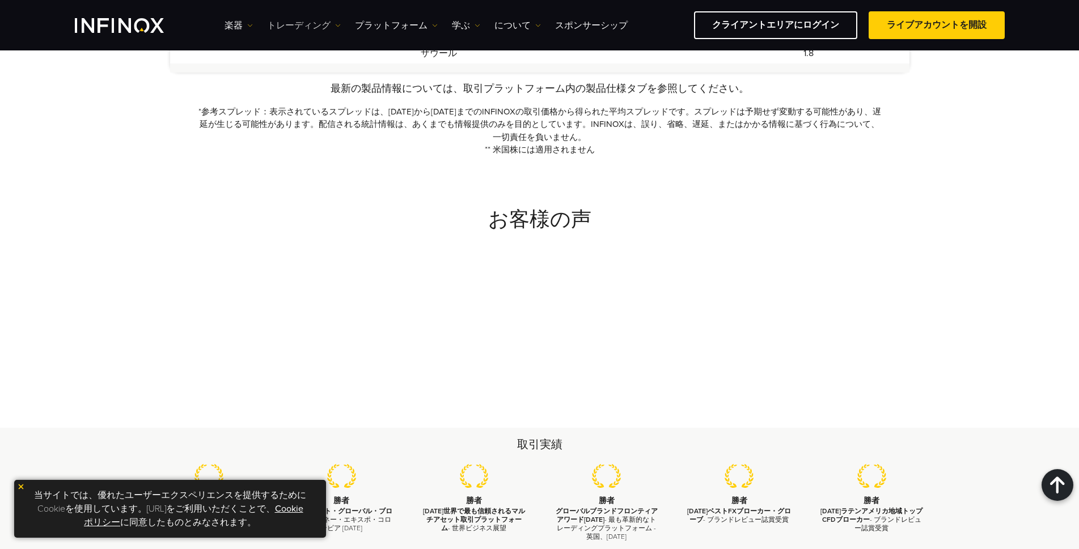
click at [298, 25] on font "トレーディング" at bounding box center [299, 25] width 64 height 11
click at [301, 48] on div "アカウント アカウント資金 法人アカウント 共同口座 デモ 市場の営業時間" at bounding box center [310, 73] width 86 height 71
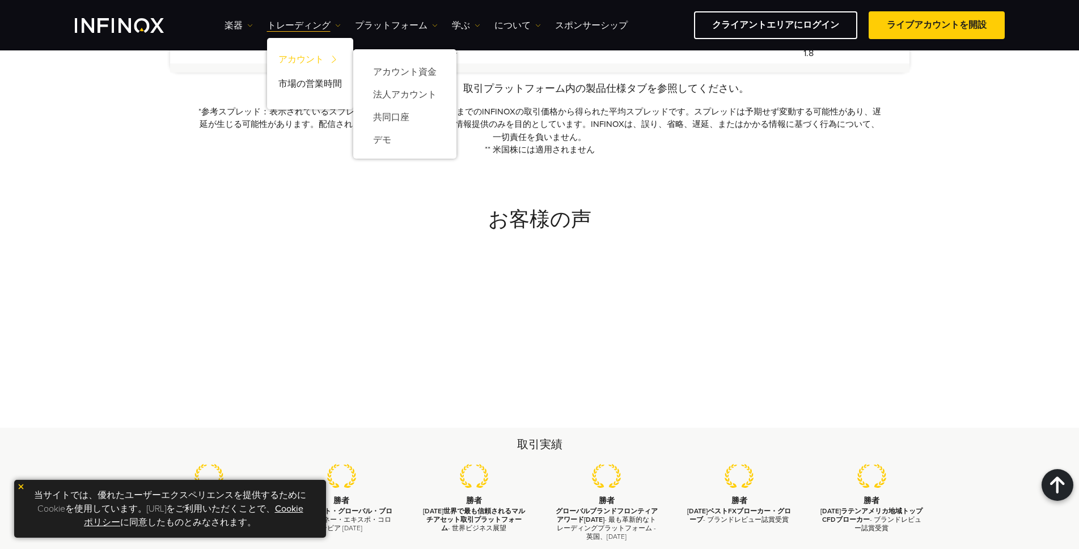
click at [302, 53] on font "アカウント" at bounding box center [300, 60] width 45 height 14
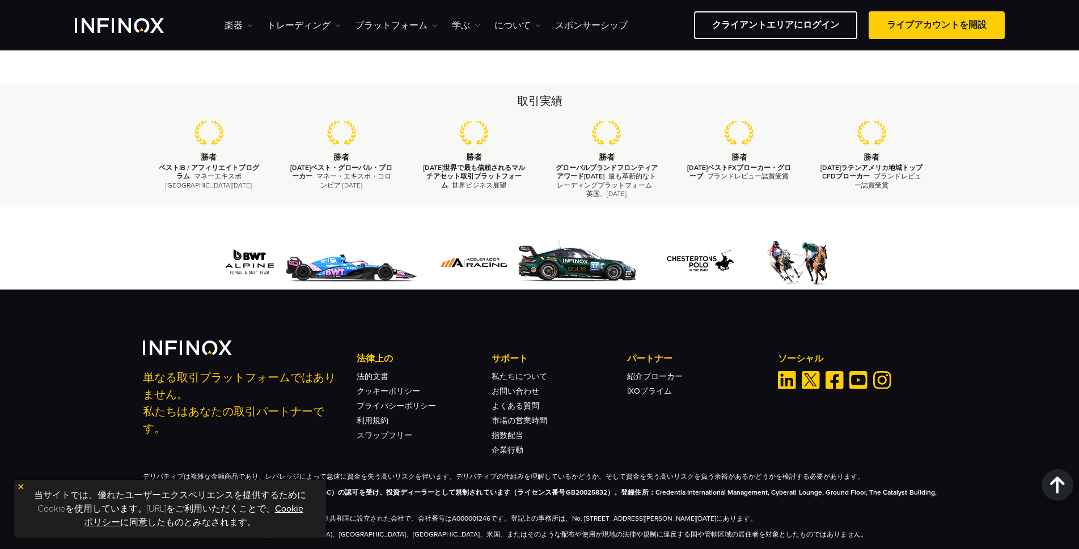
scroll to position [2300, 0]
